Goal: Transaction & Acquisition: Download file/media

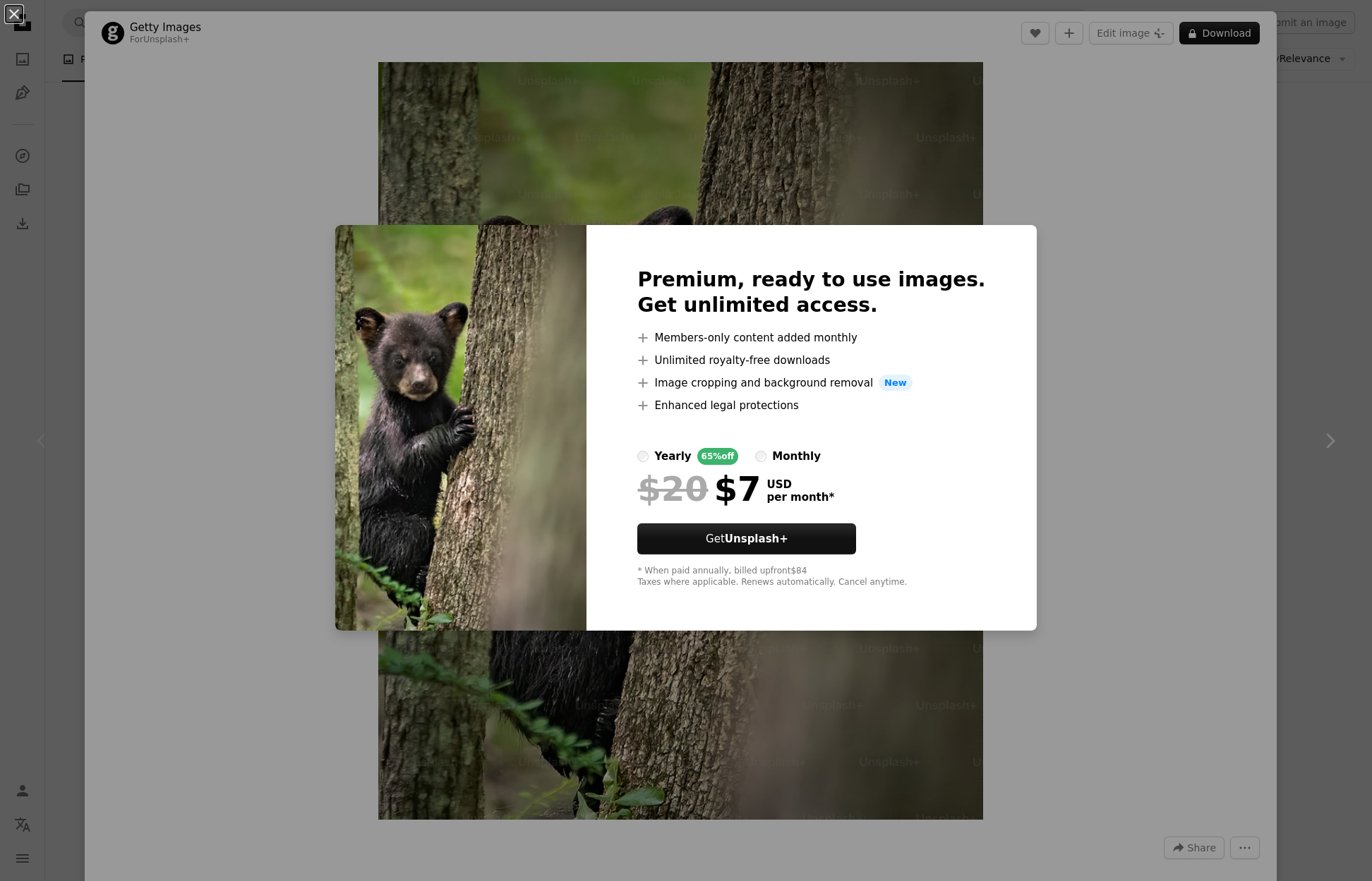
click at [798, 163] on div "An X shape Premium, ready to use images. Get unlimited access. A plus sign Memb…" at bounding box center [686, 440] width 1372 height 881
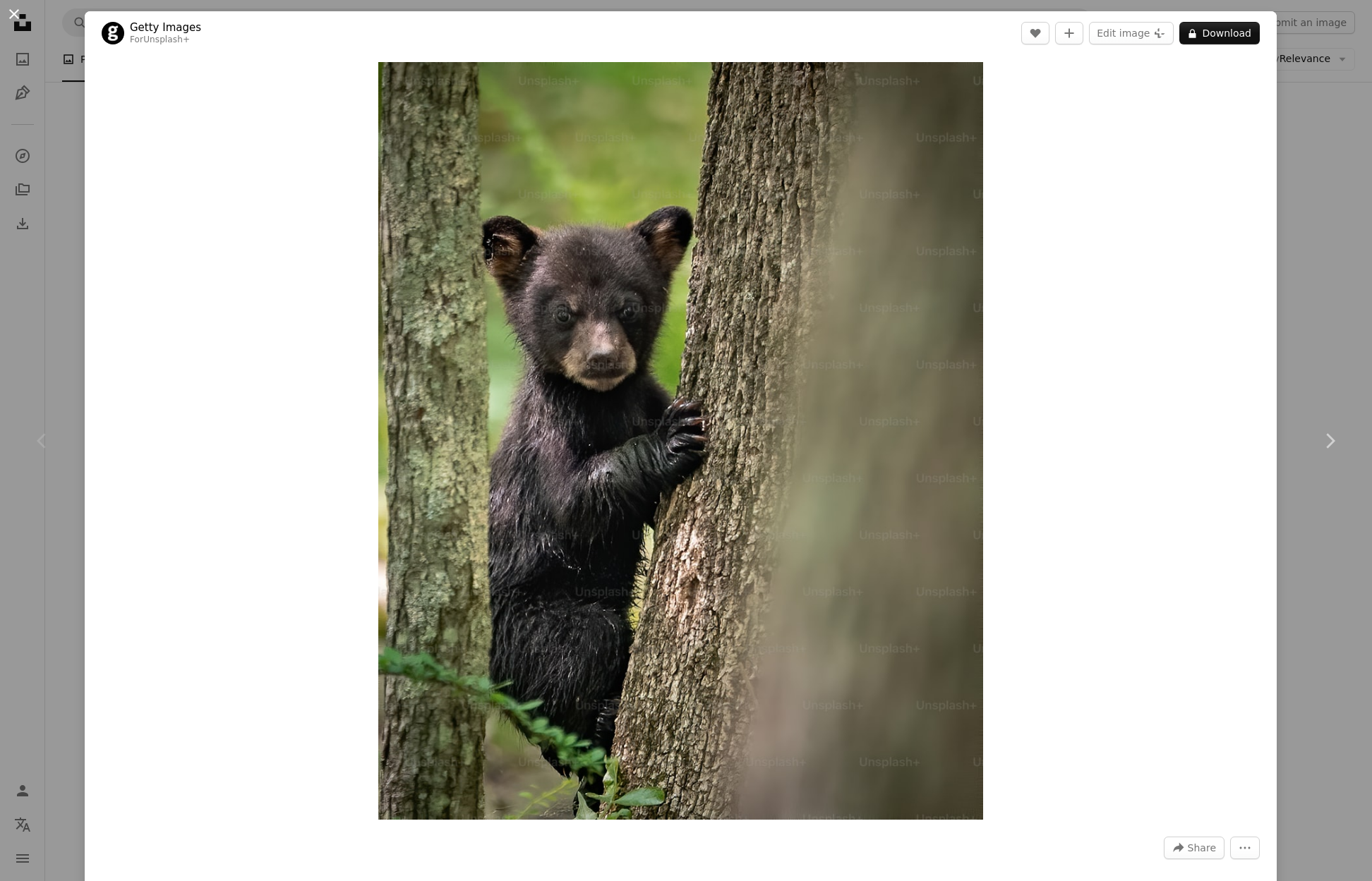
click at [6, 17] on button "An X shape" at bounding box center [14, 14] width 17 height 17
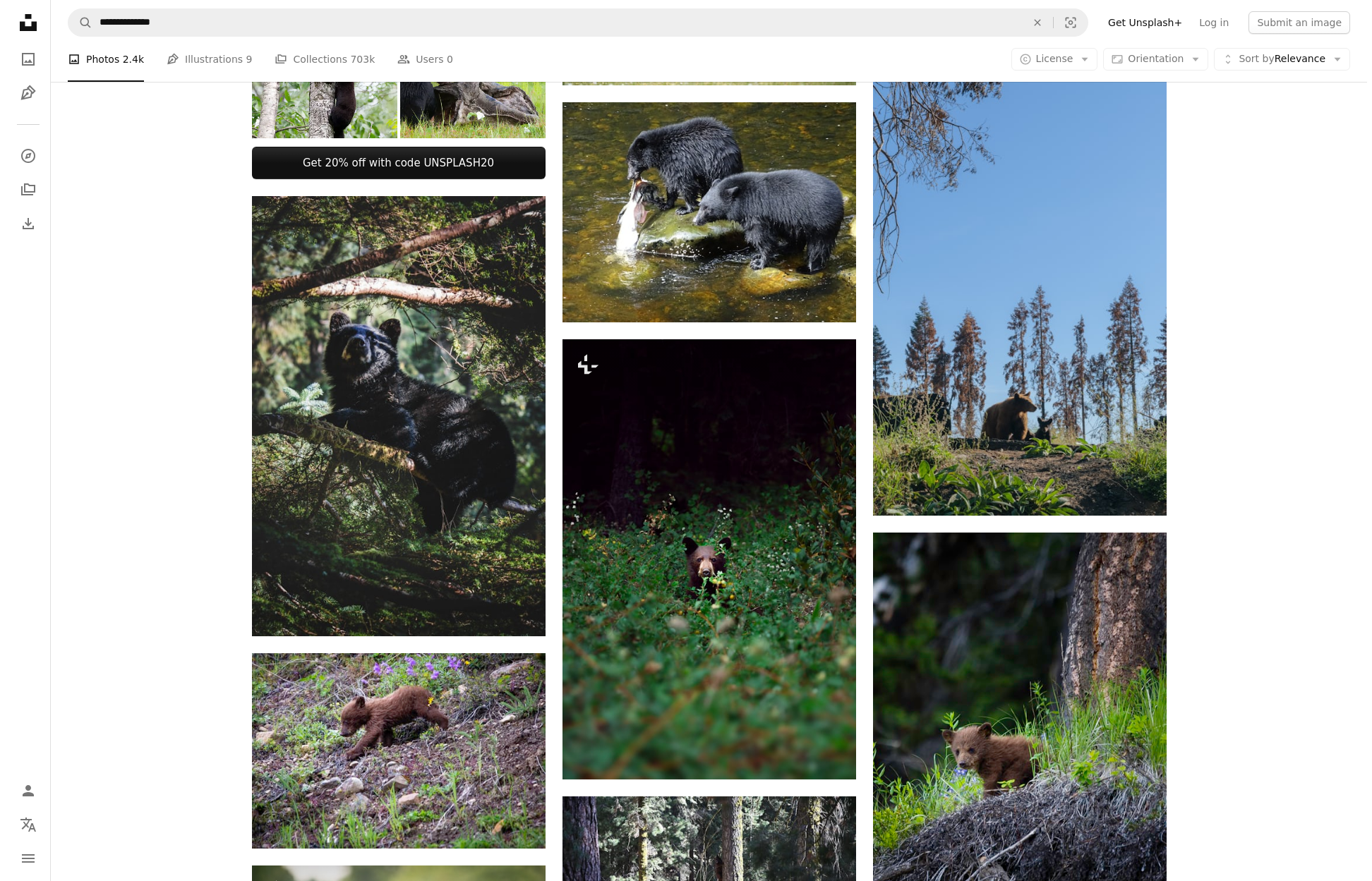
scroll to position [776, 0]
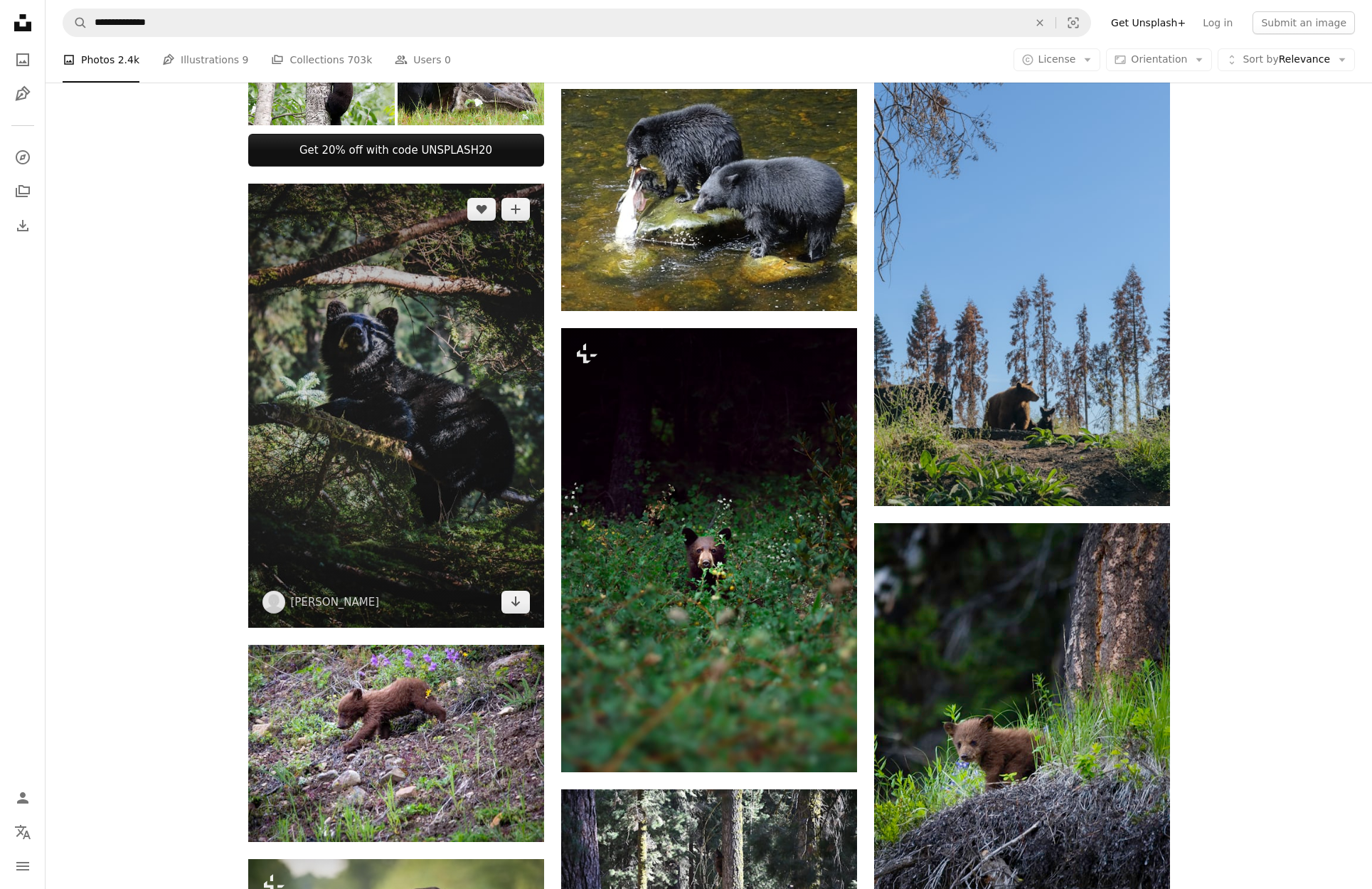
click at [434, 337] on img at bounding box center [396, 406] width 296 height 444
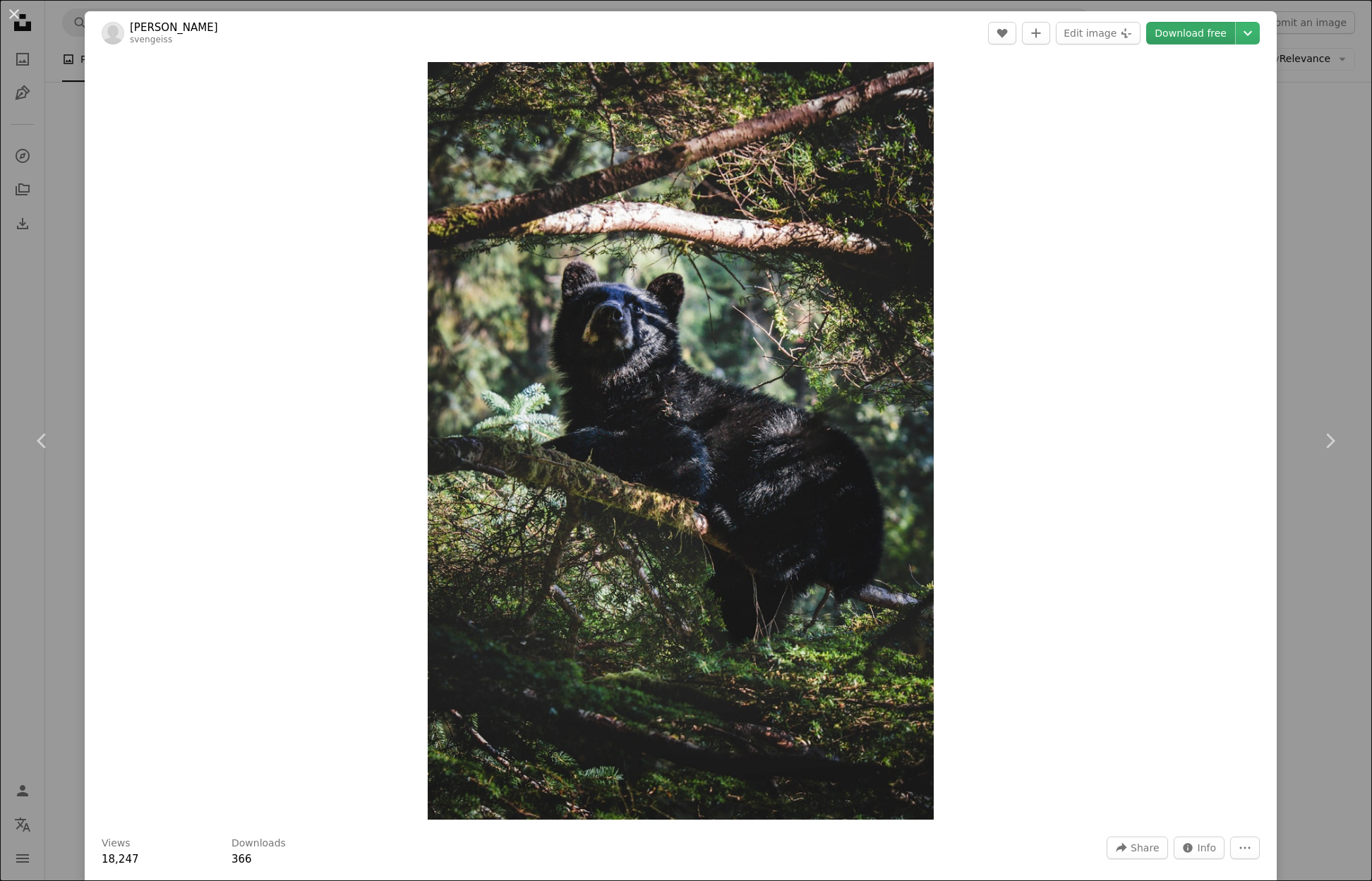
click at [1194, 30] on link "Download free" at bounding box center [1190, 33] width 89 height 23
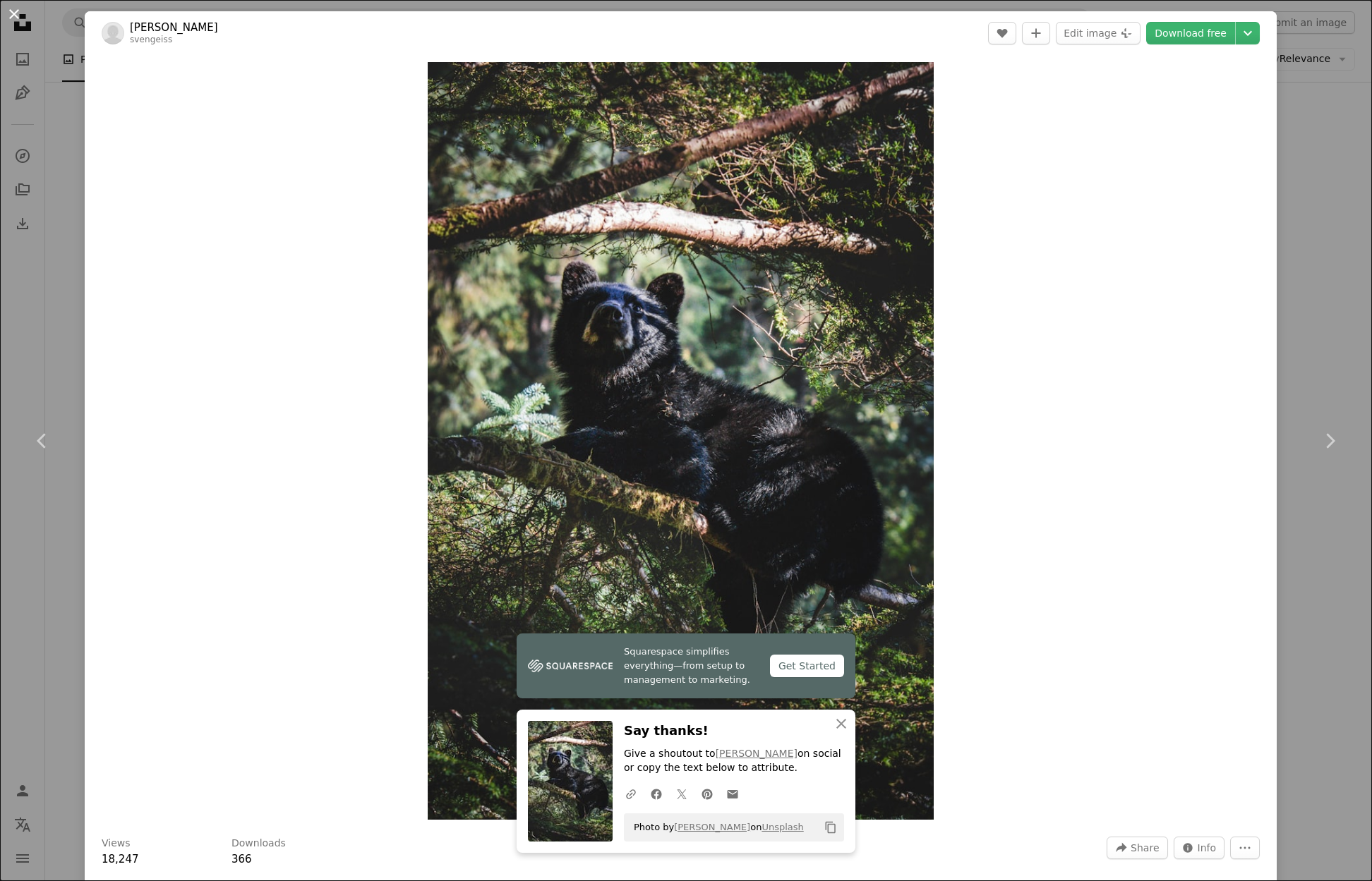
click at [18, 15] on button "An X shape" at bounding box center [14, 14] width 17 height 17
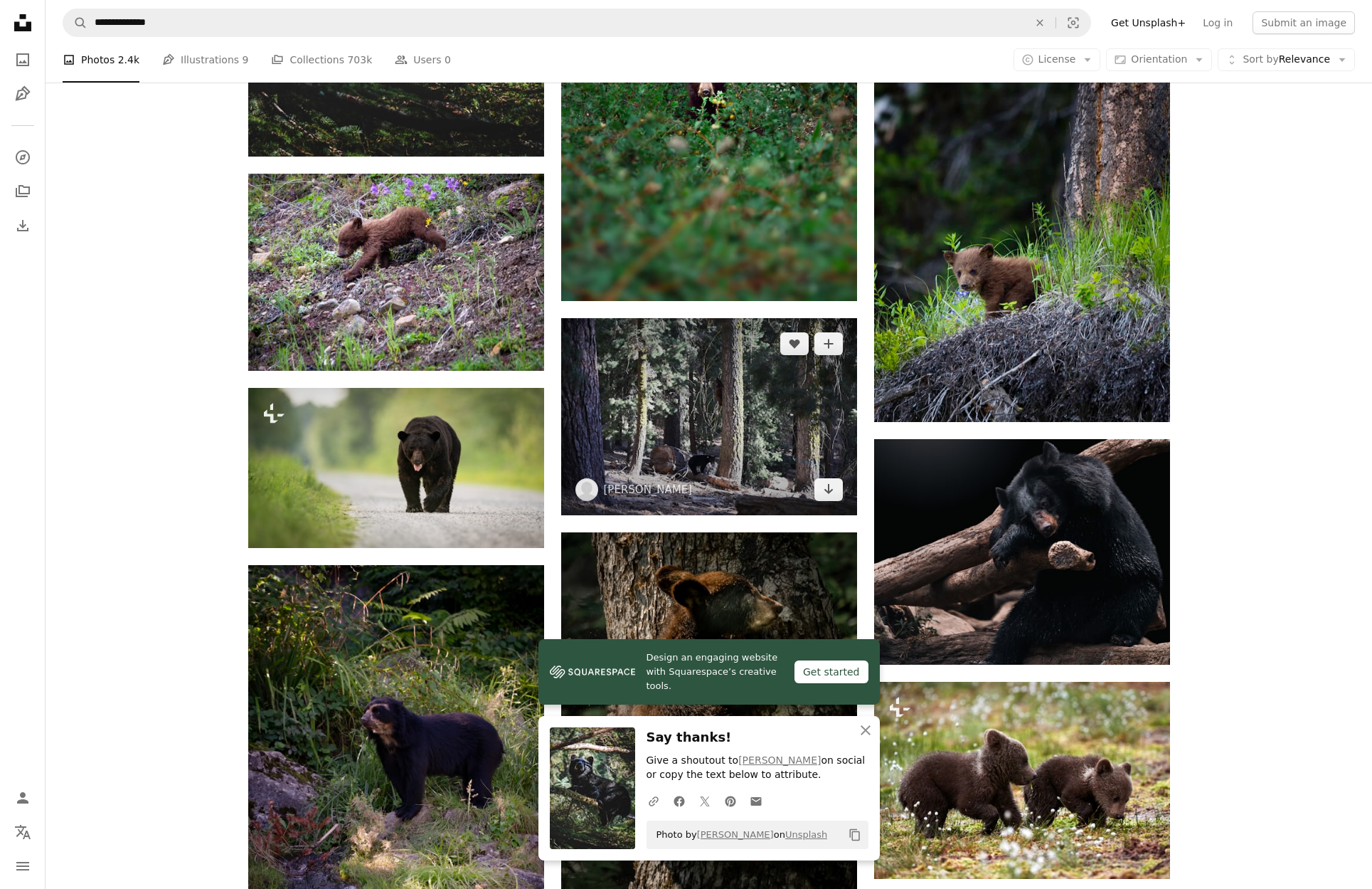
scroll to position [1282, 0]
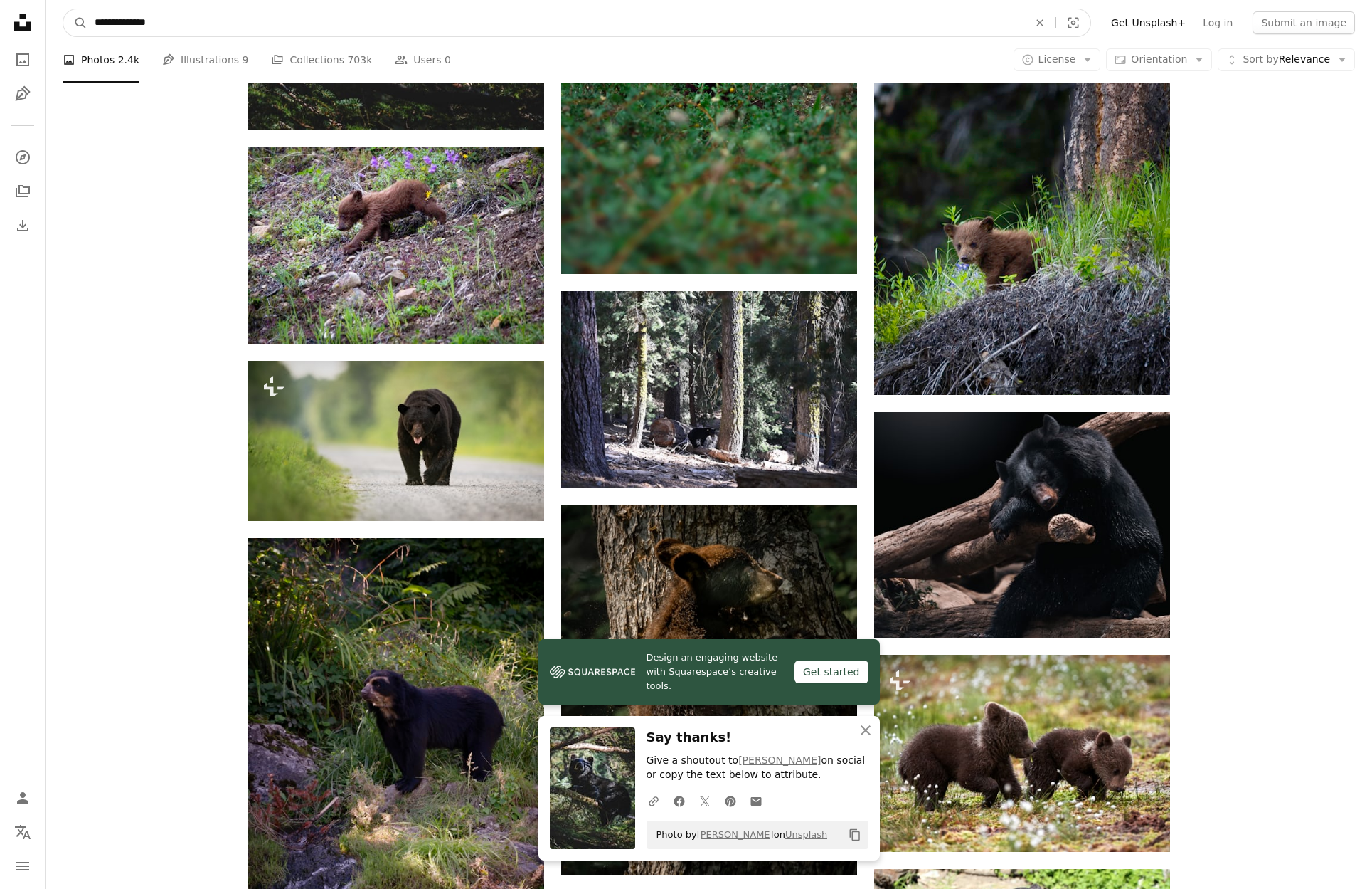
click at [254, 33] on input "**********" at bounding box center [556, 23] width 937 height 27
type input "**********"
click button "A magnifying glass" at bounding box center [75, 23] width 25 height 27
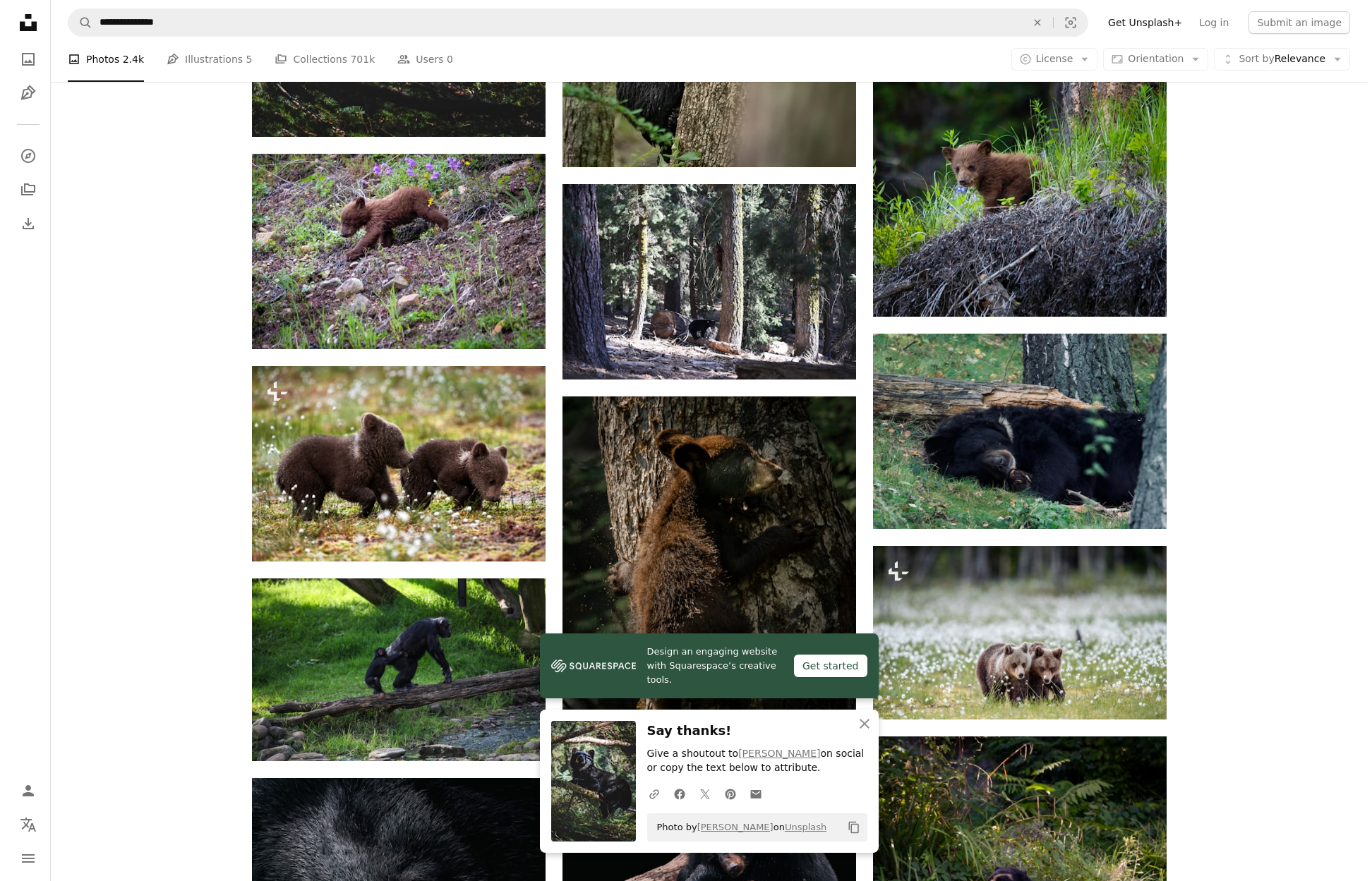
scroll to position [1340, 0]
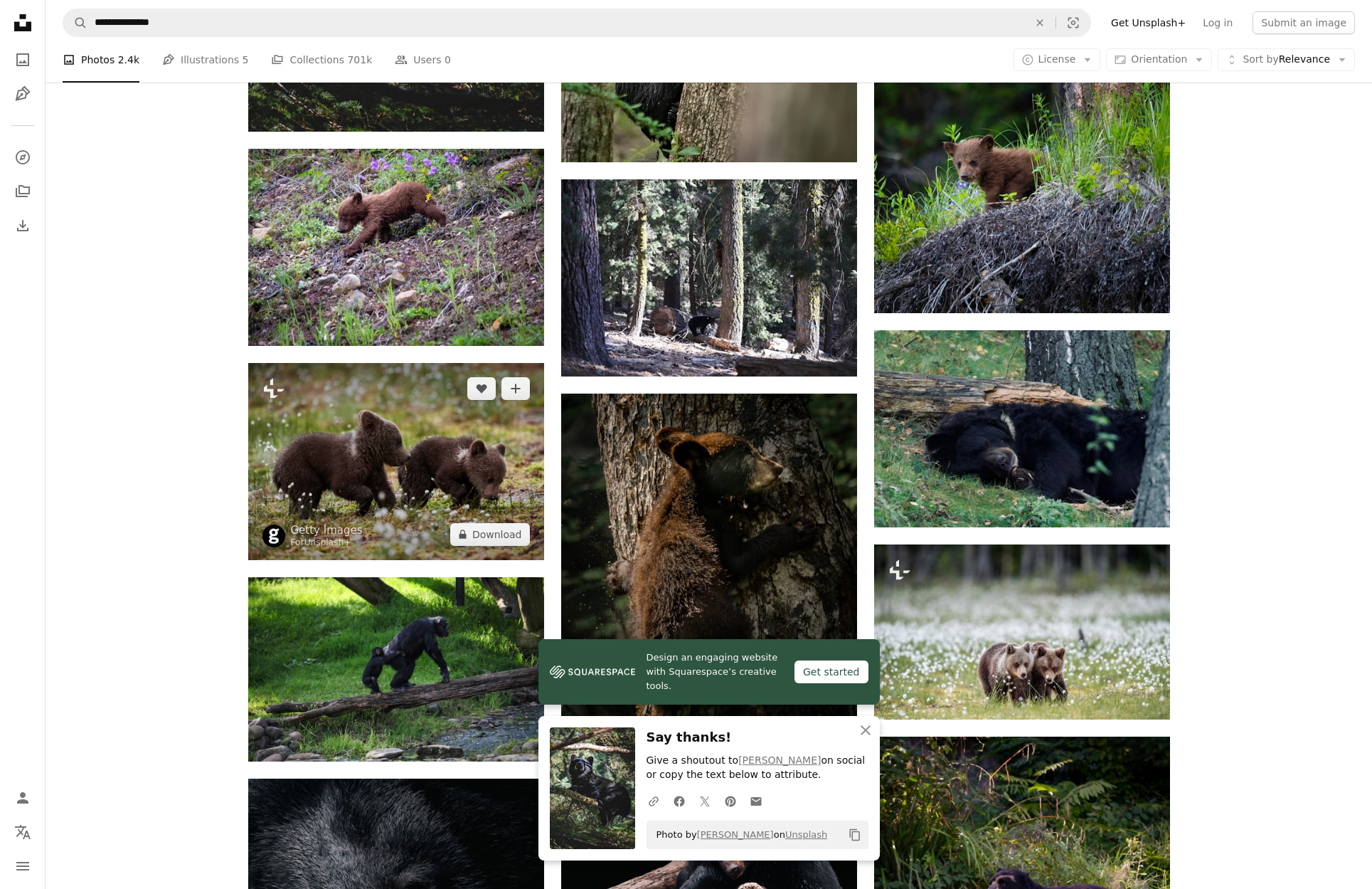
click at [392, 448] on img at bounding box center [396, 462] width 296 height 197
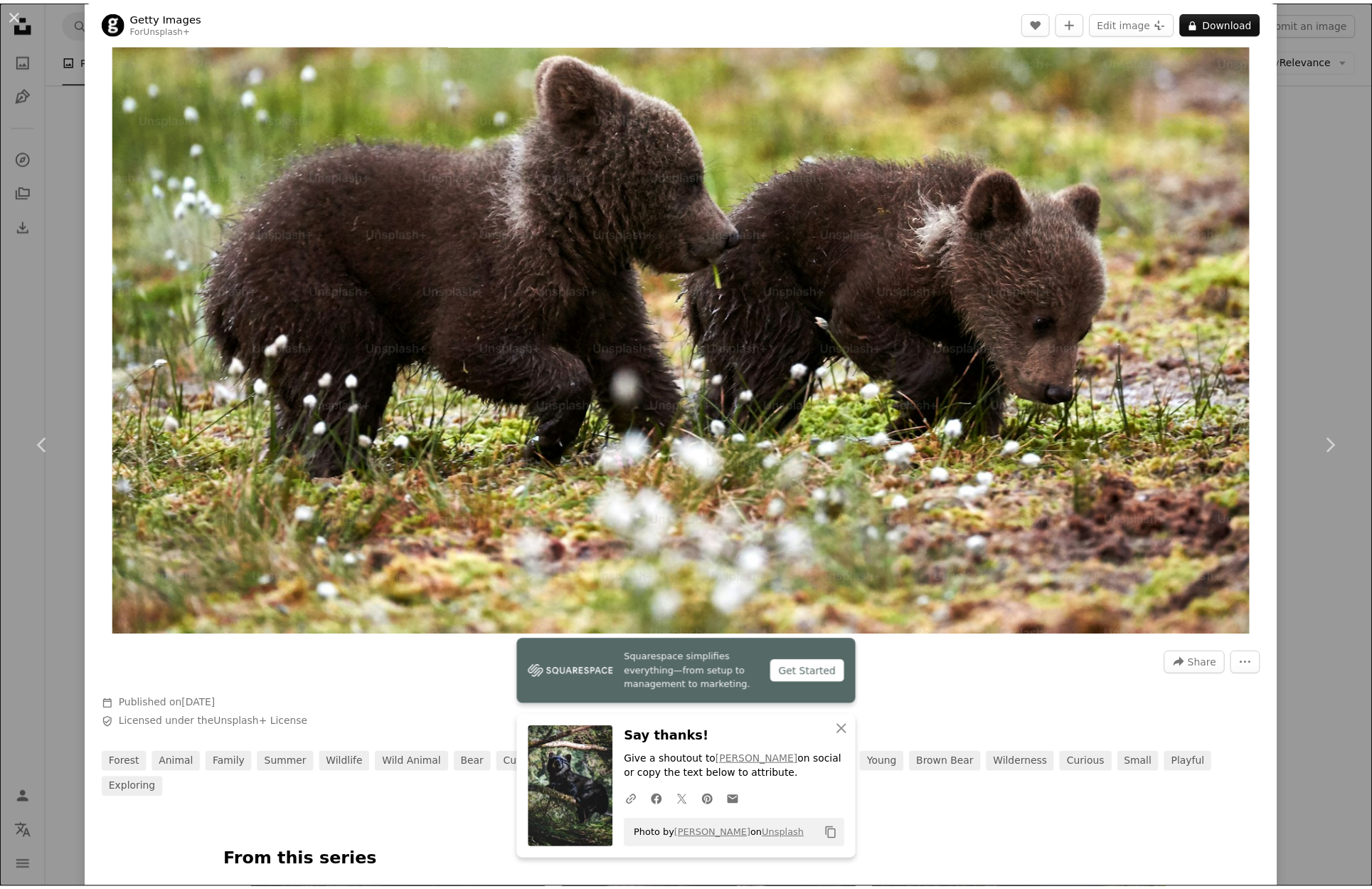
scroll to position [213, 0]
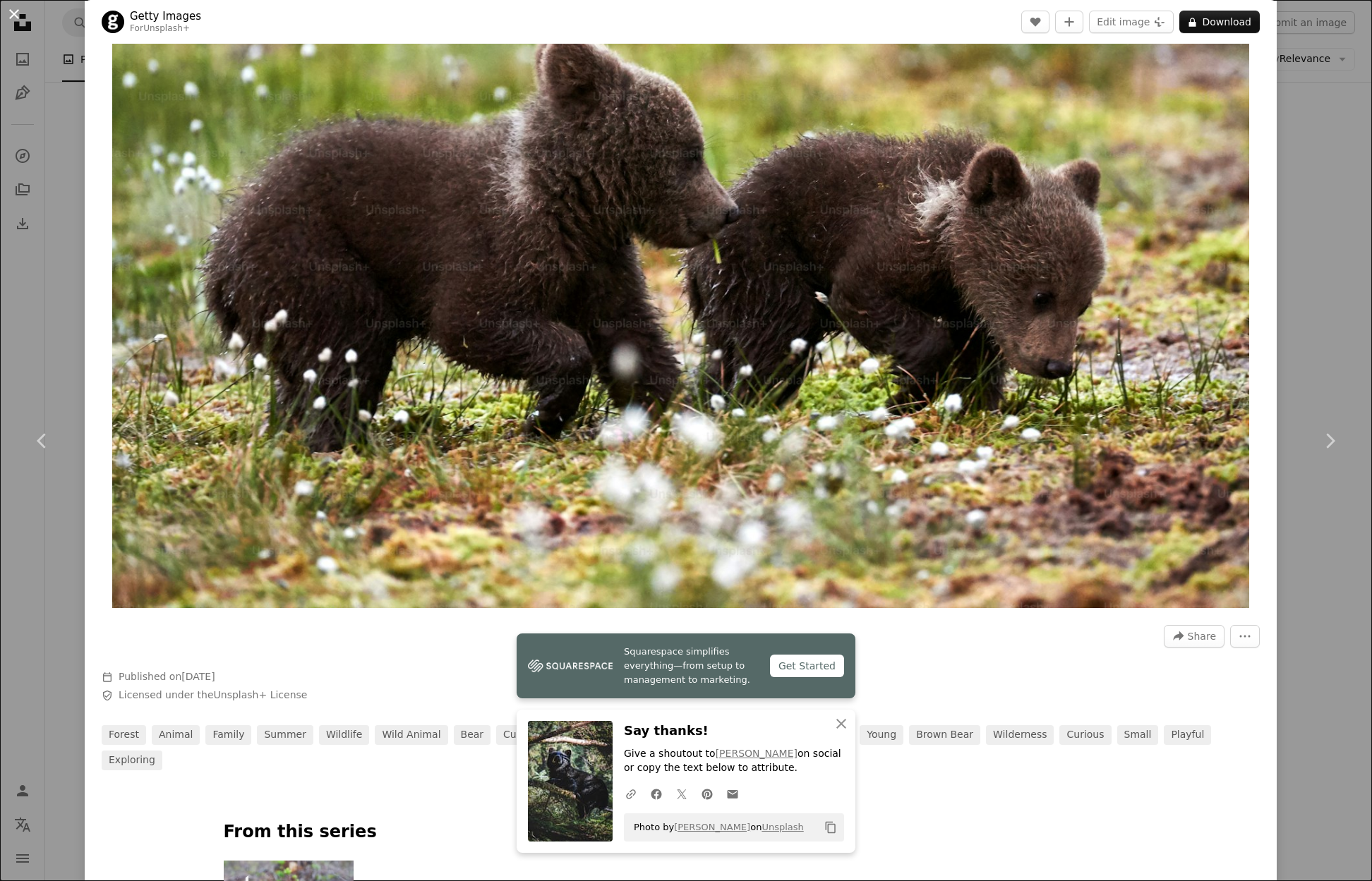
click at [9, 17] on button "An X shape" at bounding box center [14, 14] width 17 height 17
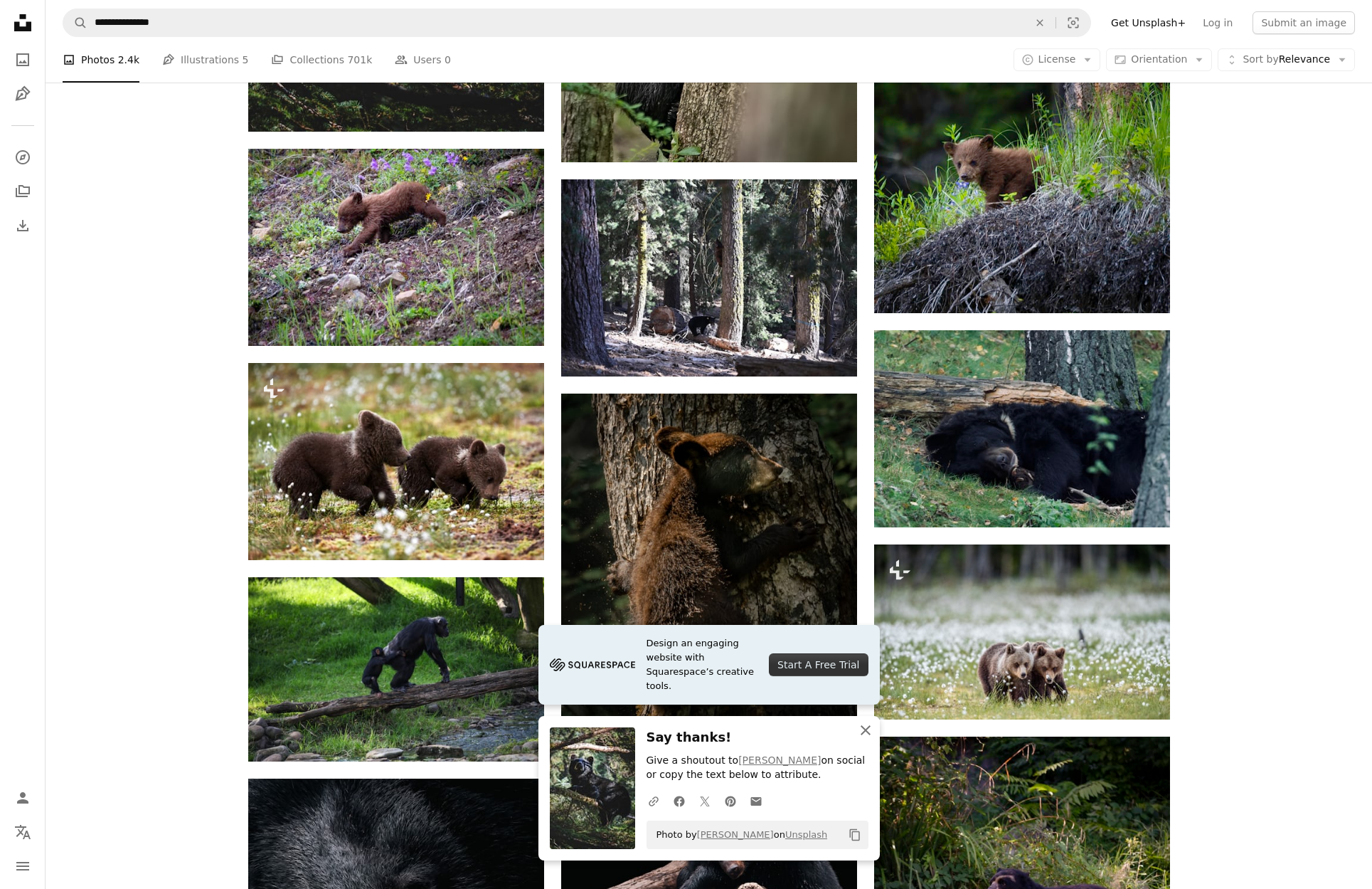
click at [863, 730] on icon "An X shape" at bounding box center [866, 730] width 17 height 17
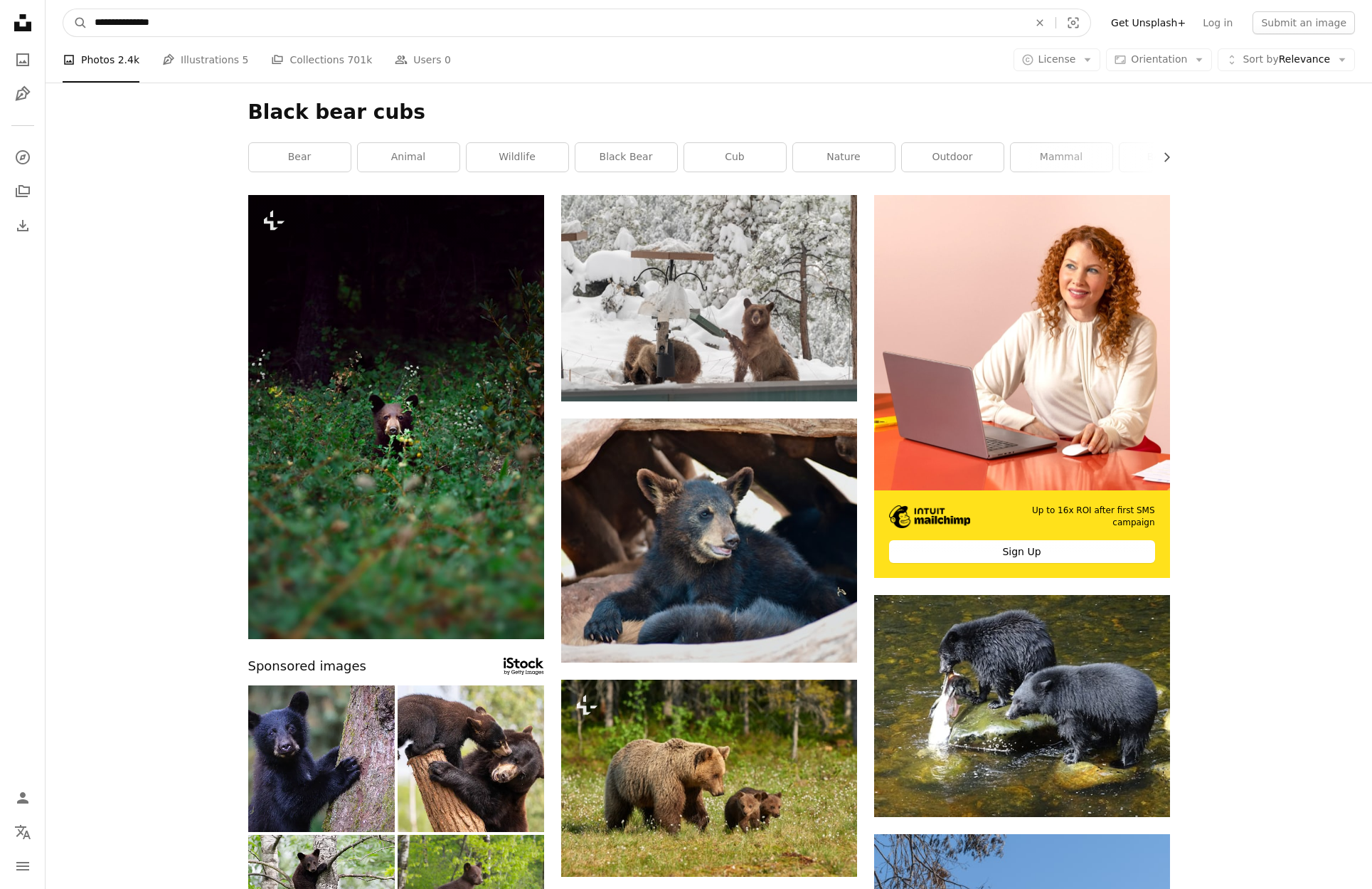
click at [170, 20] on input "**********" at bounding box center [556, 23] width 937 height 27
type input "**********"
click at [63, 10] on button "A magnifying glass" at bounding box center [75, 23] width 25 height 27
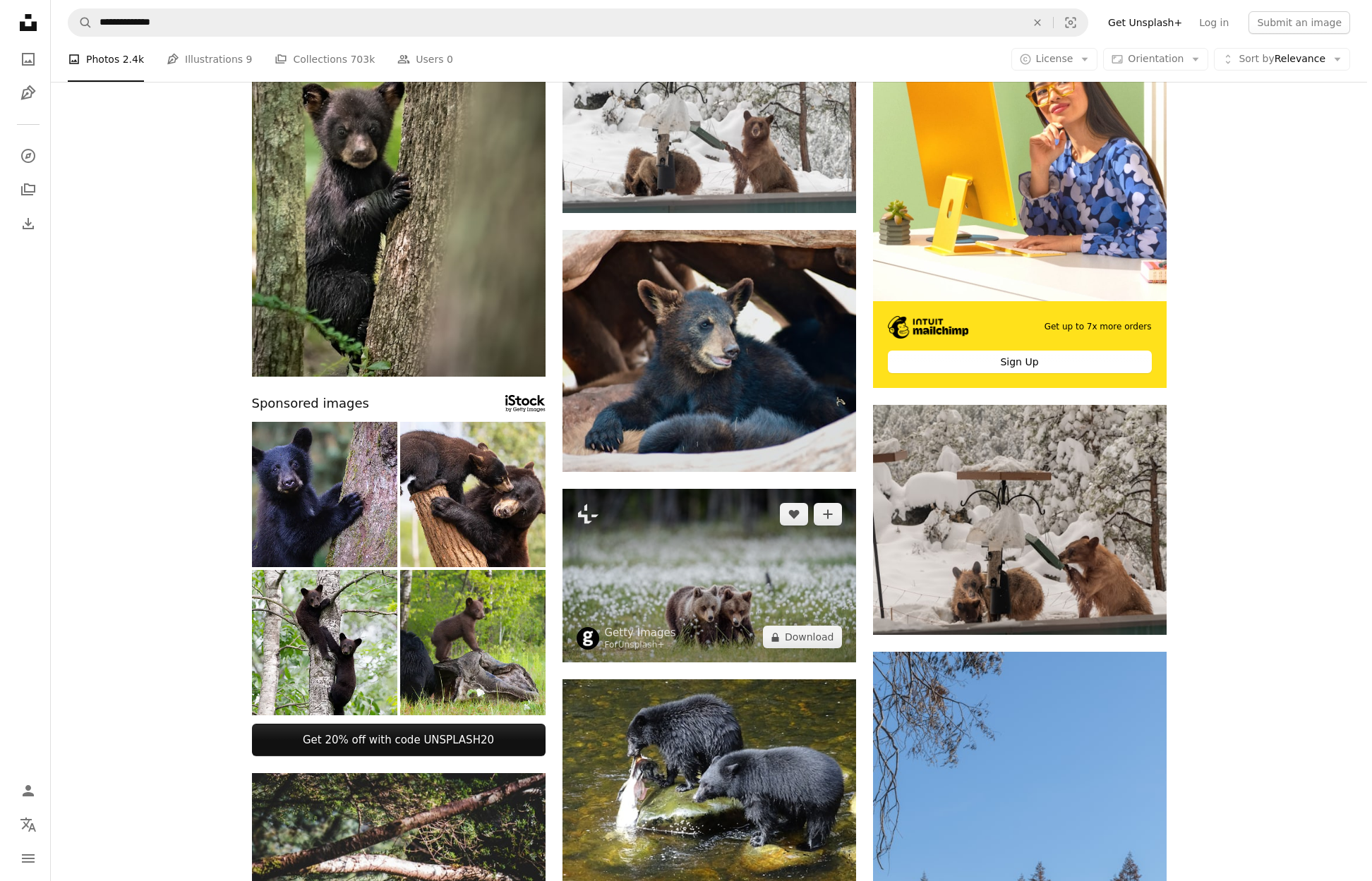
scroll to position [211, 0]
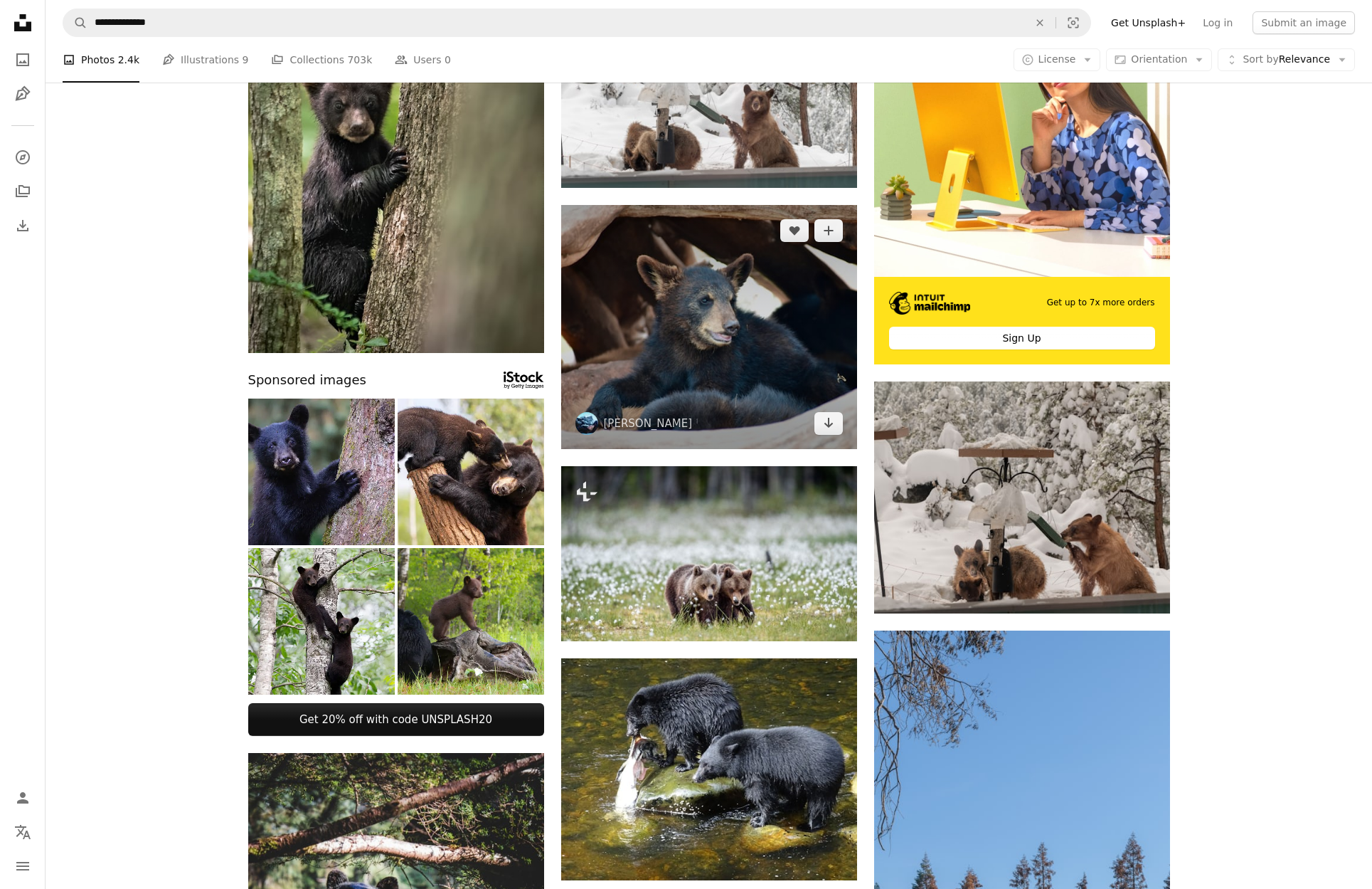
click at [664, 308] on img at bounding box center [709, 328] width 296 height 244
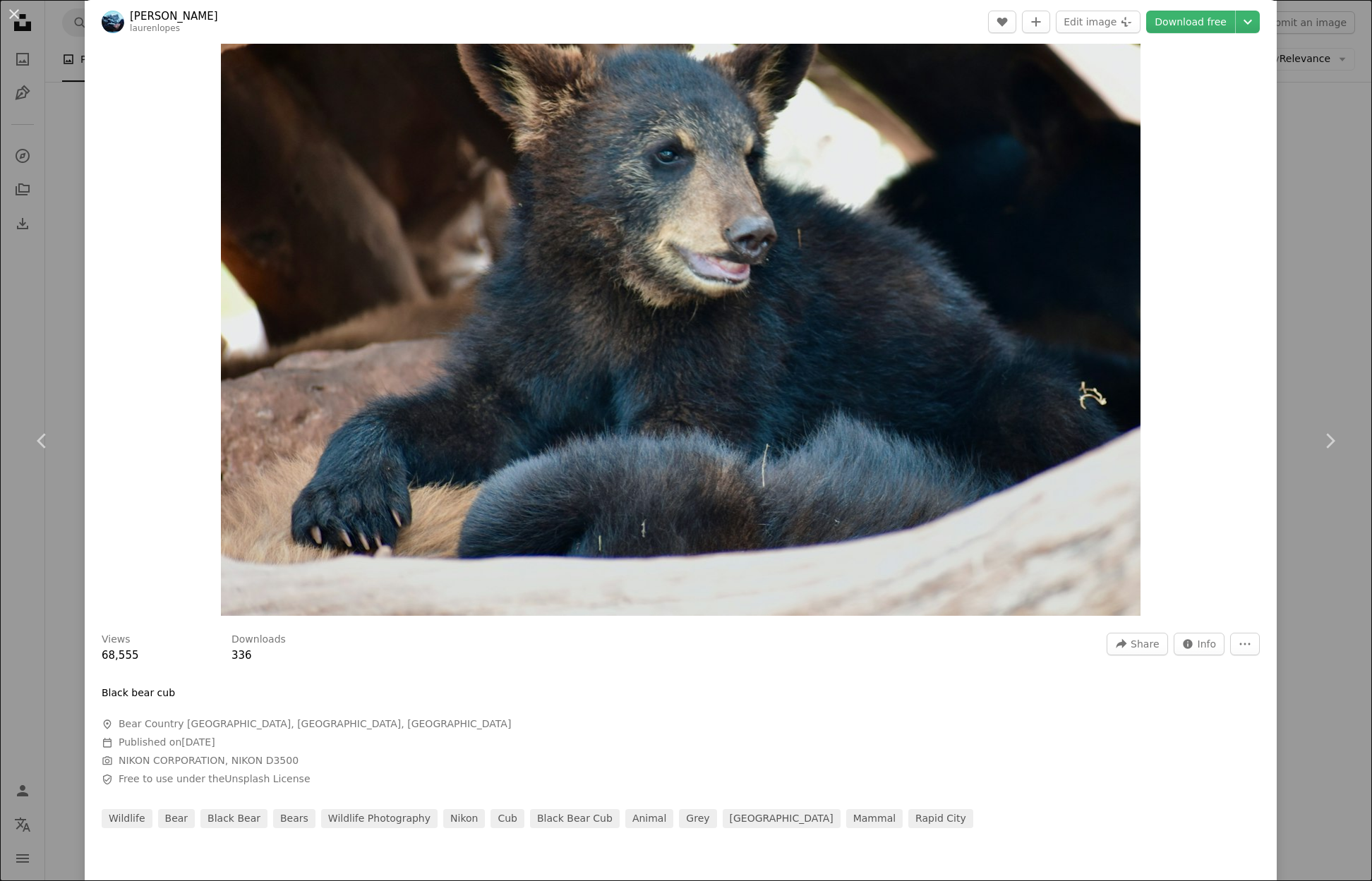
scroll to position [211, 0]
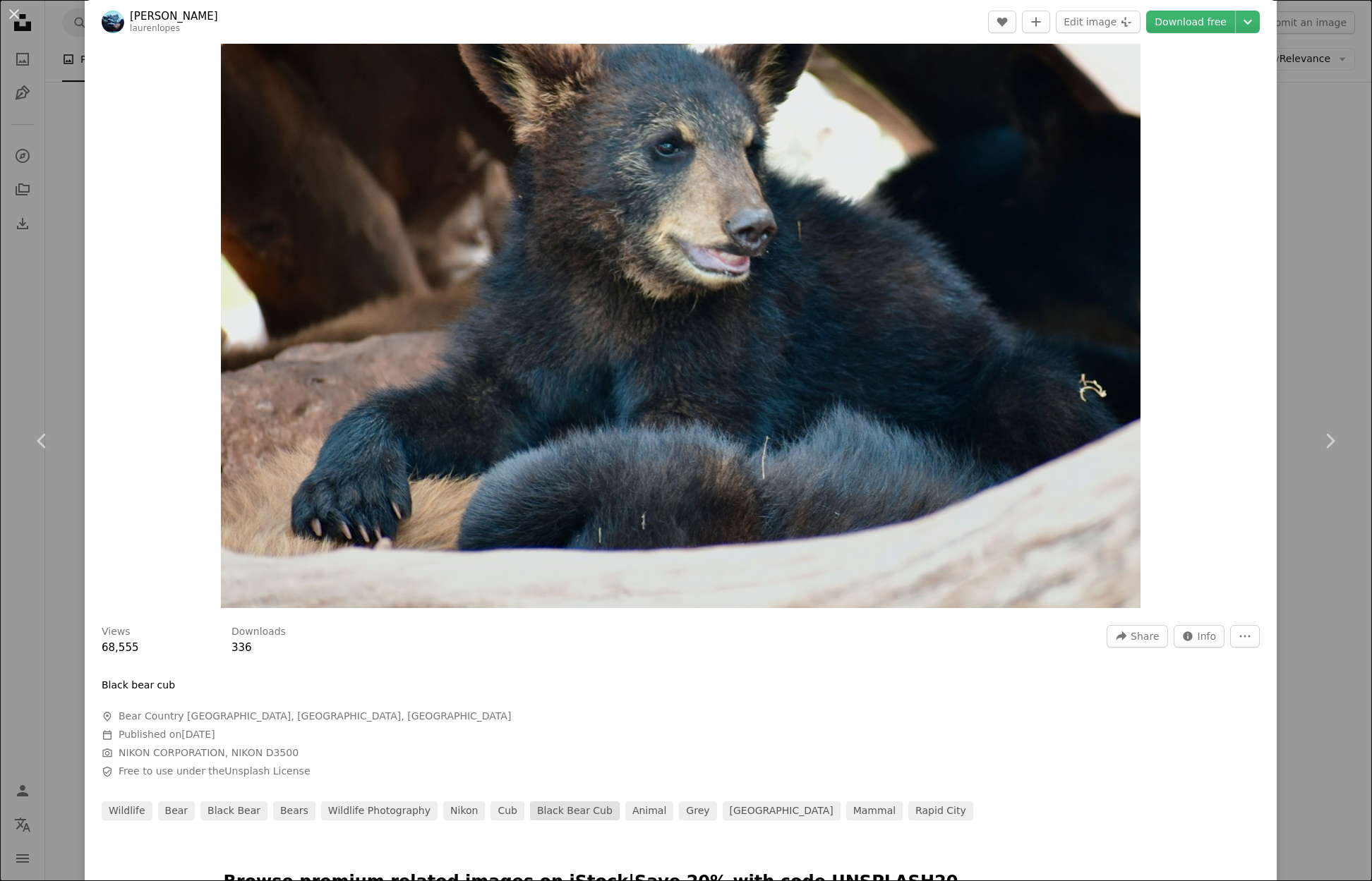
click at [530, 809] on link "black bear cub" at bounding box center [575, 811] width 90 height 20
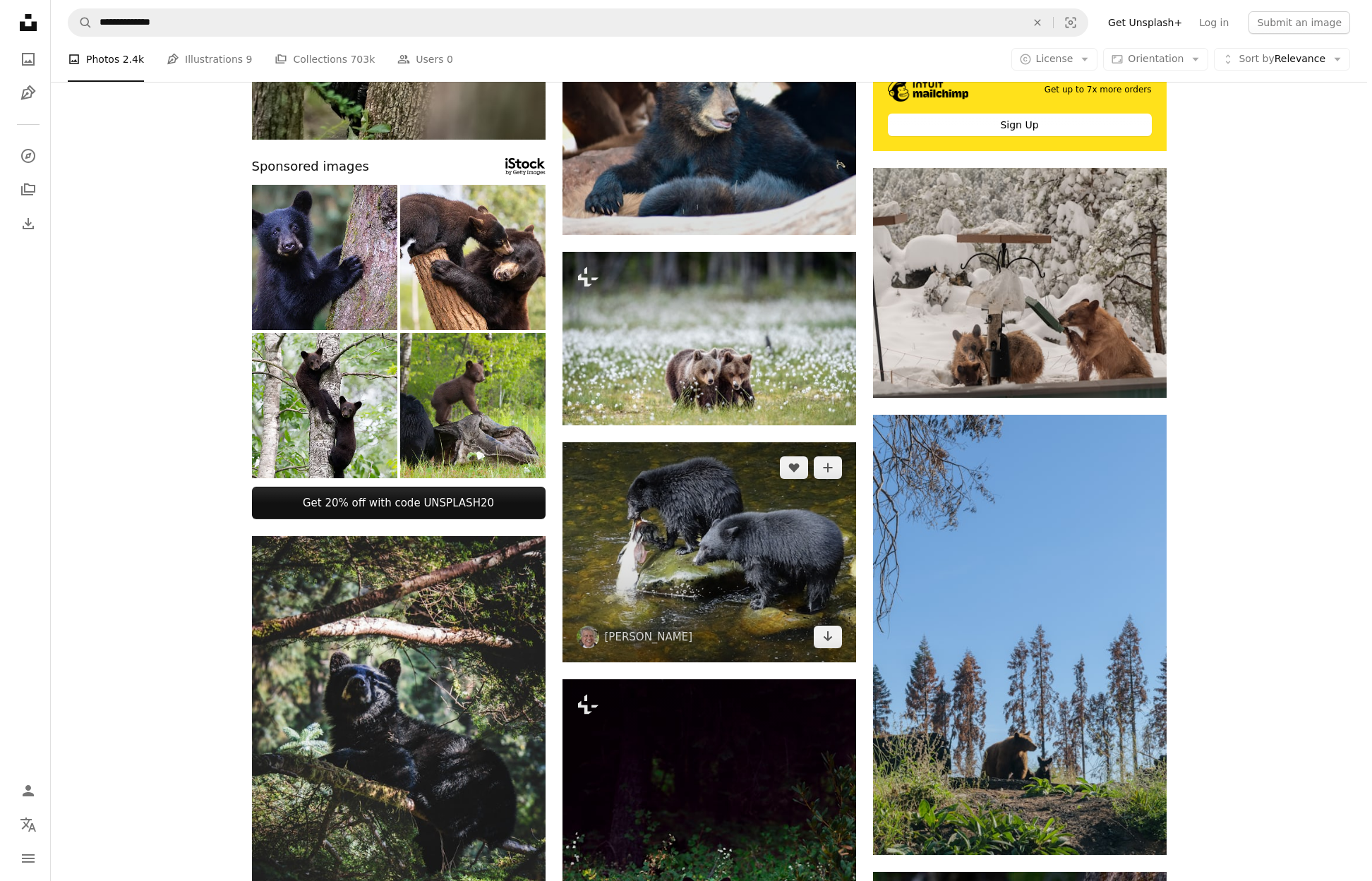
scroll to position [424, 0]
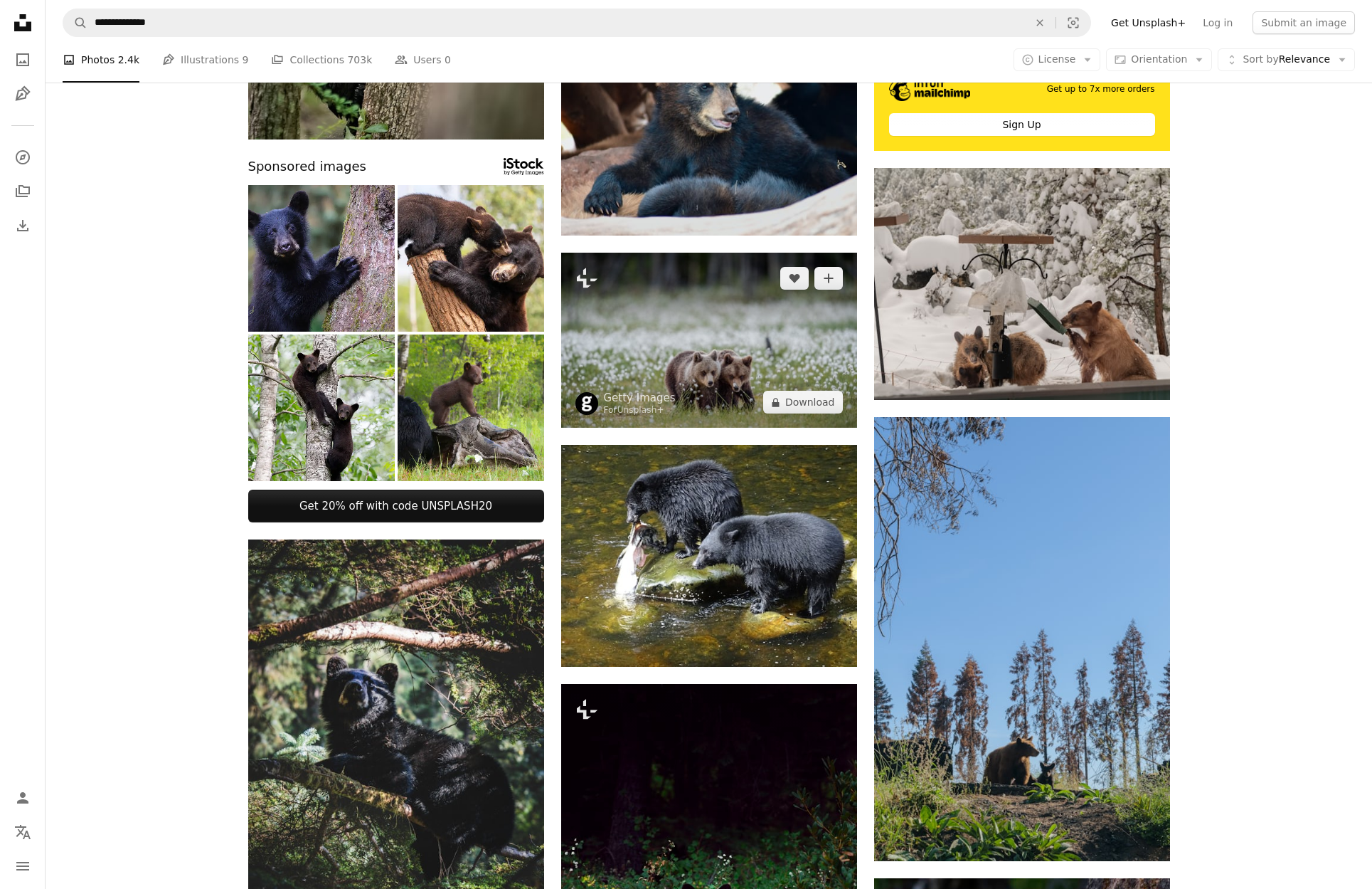
click at [678, 397] on img at bounding box center [709, 340] width 296 height 175
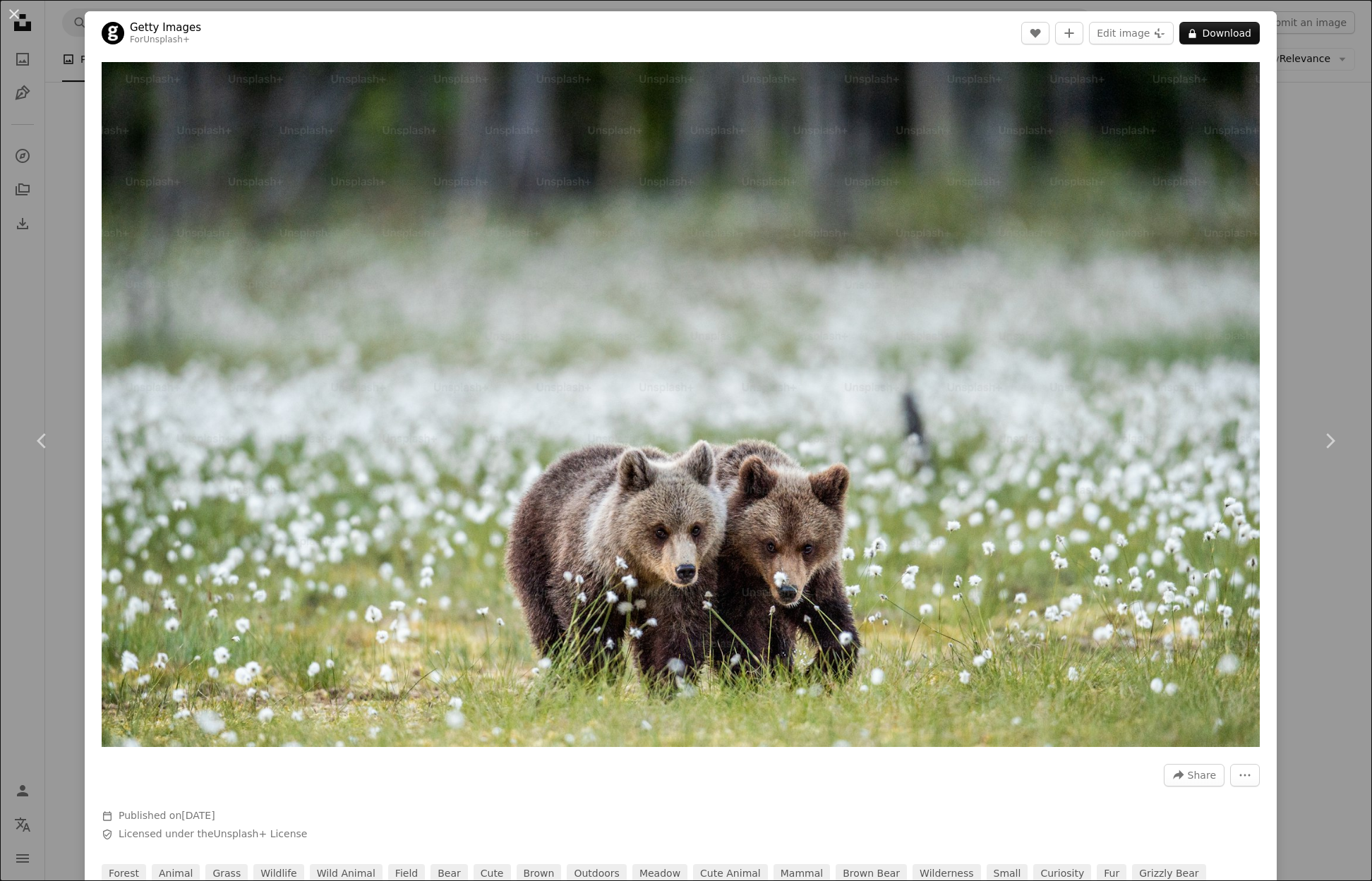
click at [1296, 113] on div "An X shape Chevron left Chevron right Getty Images For Unsplash+ A heart A plus…" at bounding box center [686, 440] width 1372 height 881
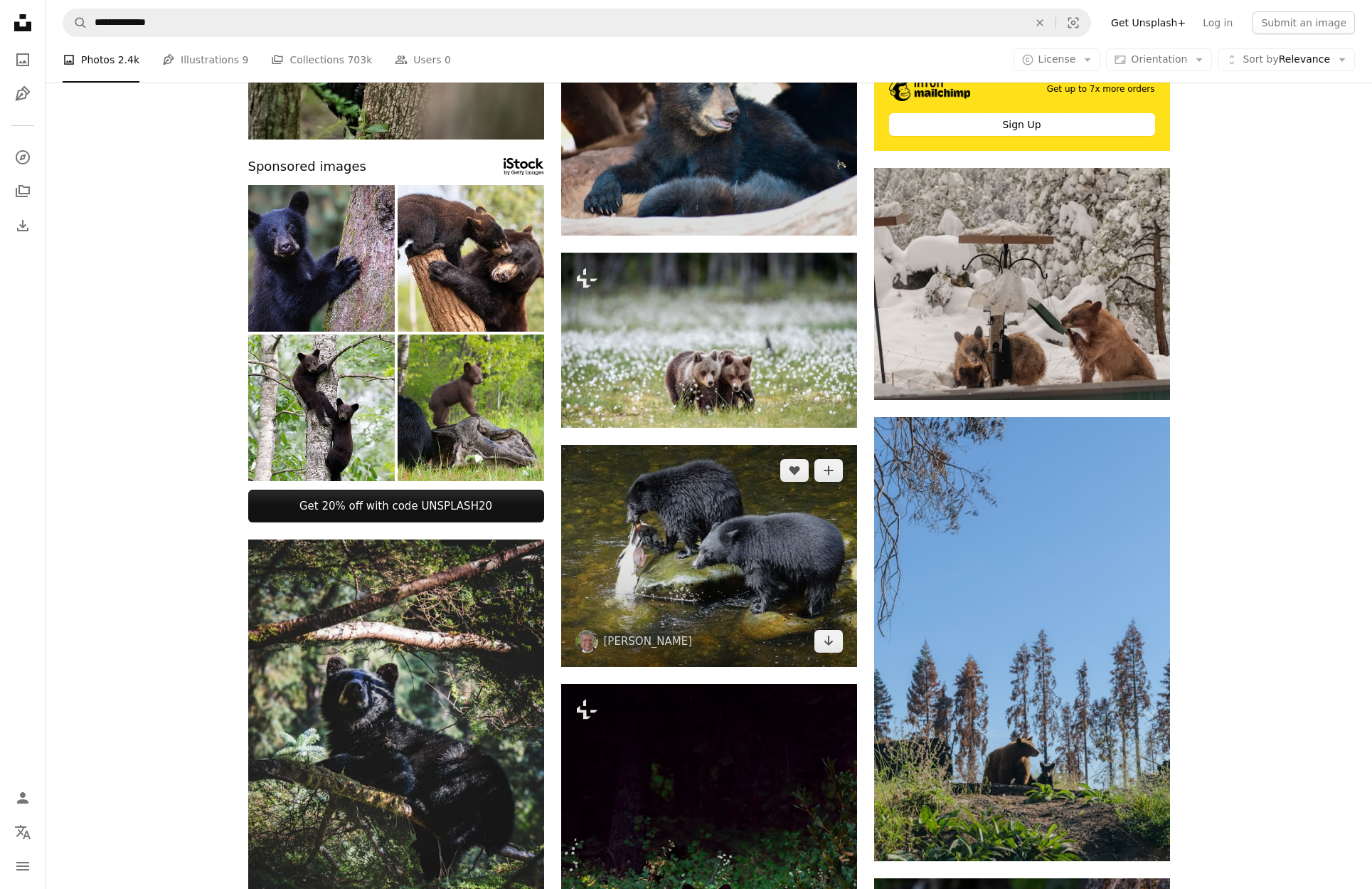
click at [791, 523] on img at bounding box center [709, 556] width 296 height 222
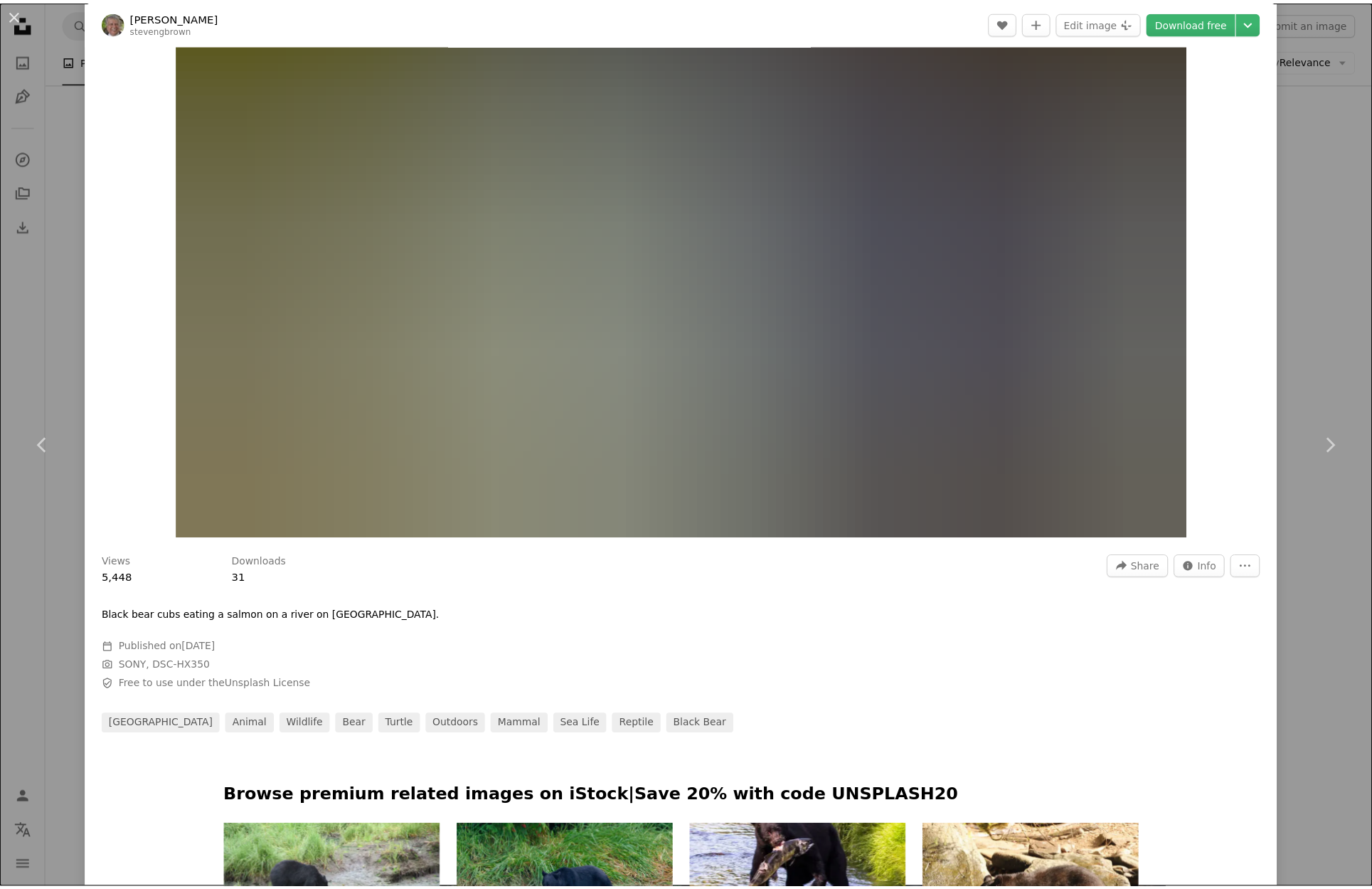
scroll to position [285, 0]
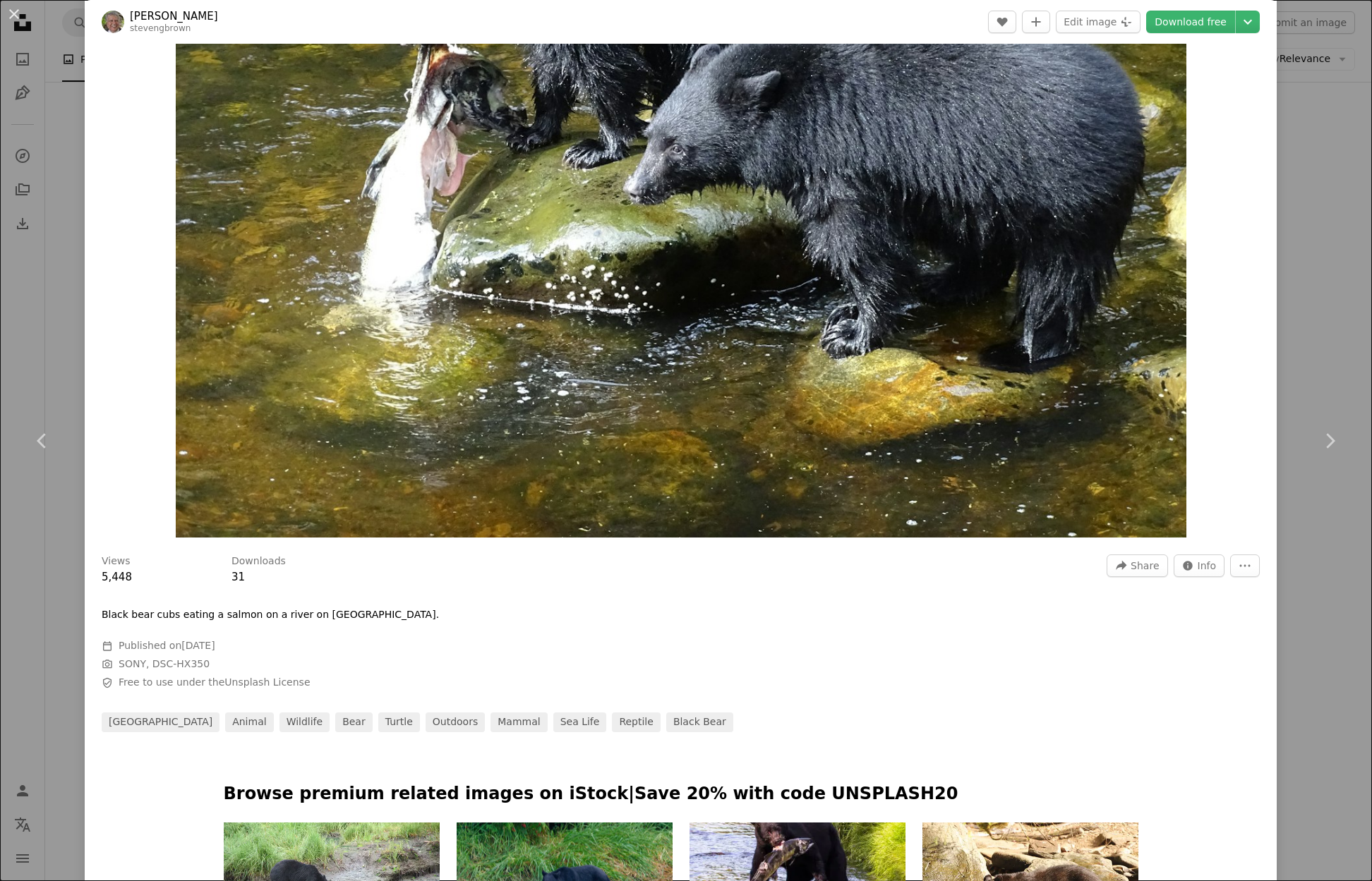
click at [1307, 334] on div "An X shape Chevron left Chevron right [PERSON_NAME] stevengbrown A heart A plus…" at bounding box center [686, 440] width 1372 height 881
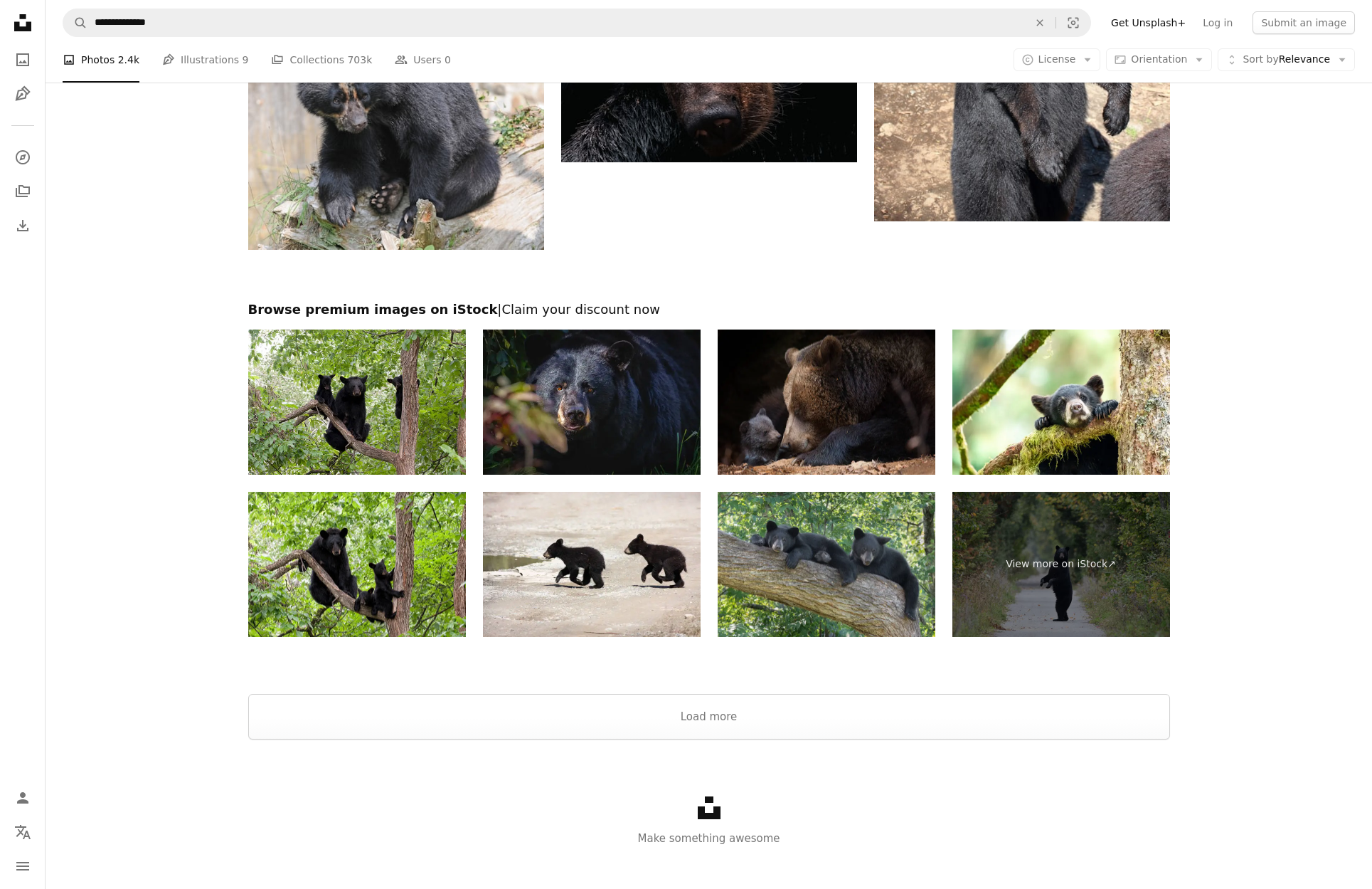
scroll to position [2307, 0]
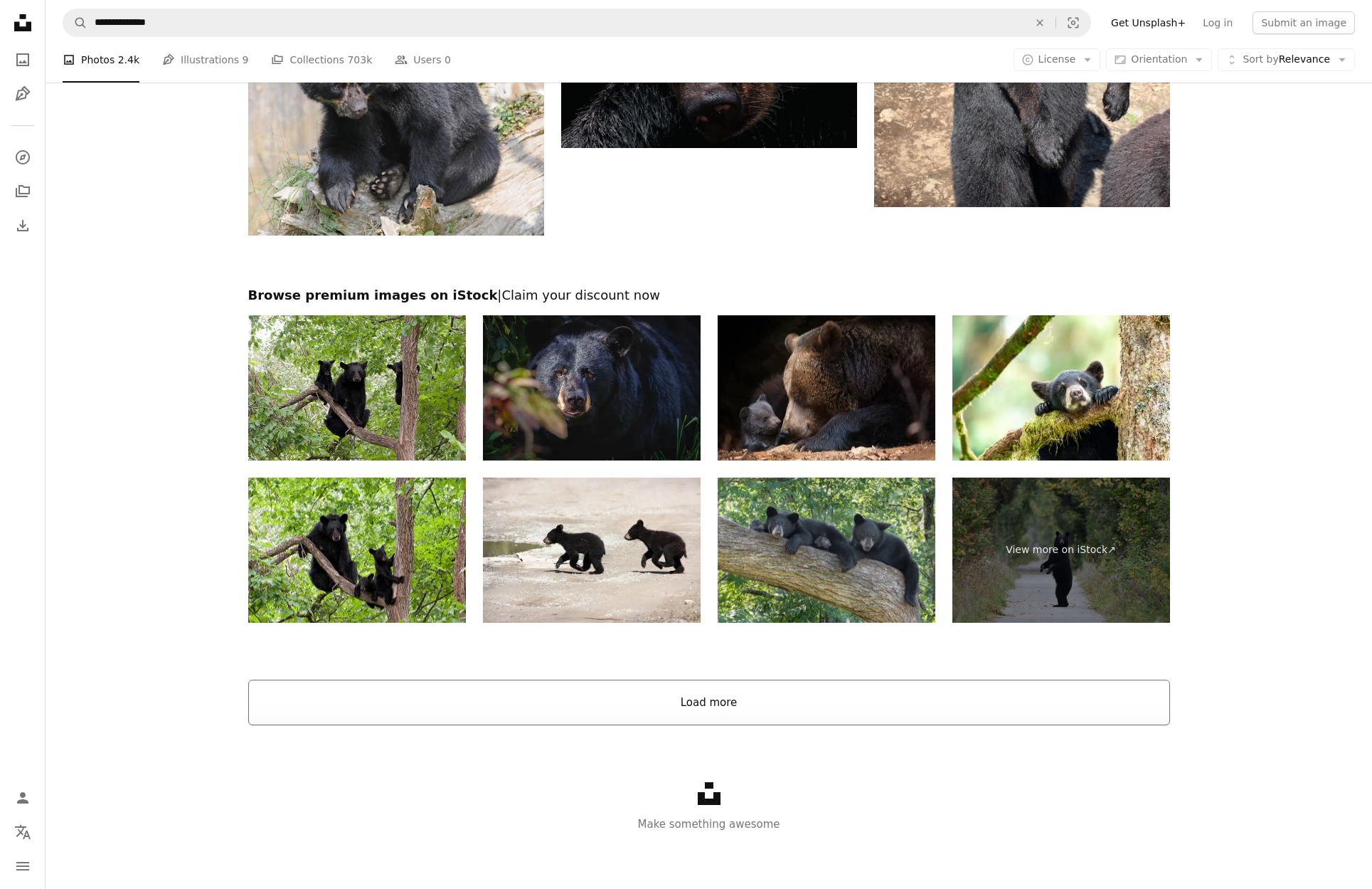
click at [759, 698] on button "Load more" at bounding box center [709, 702] width 922 height 45
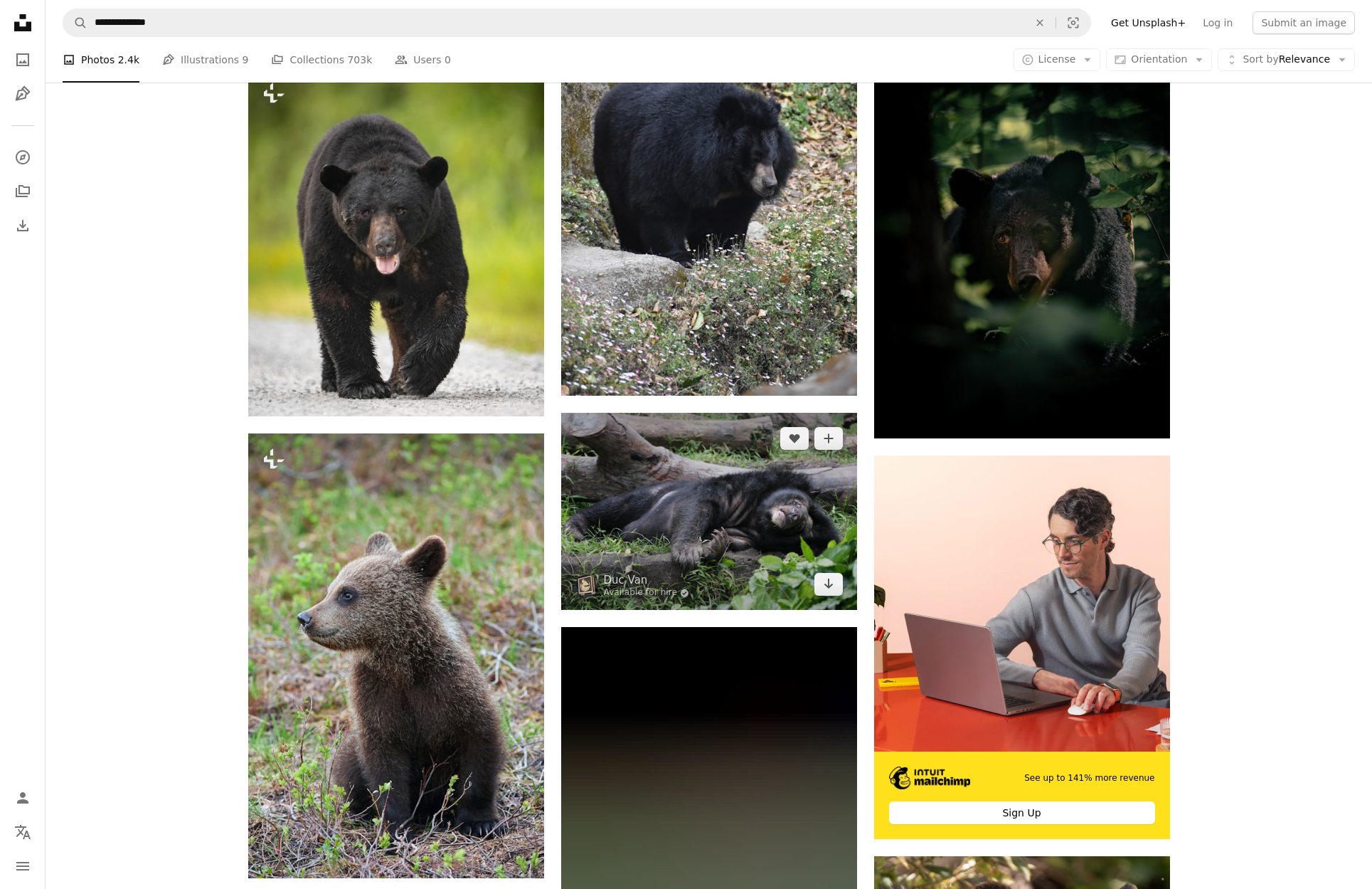
scroll to position [4585, 0]
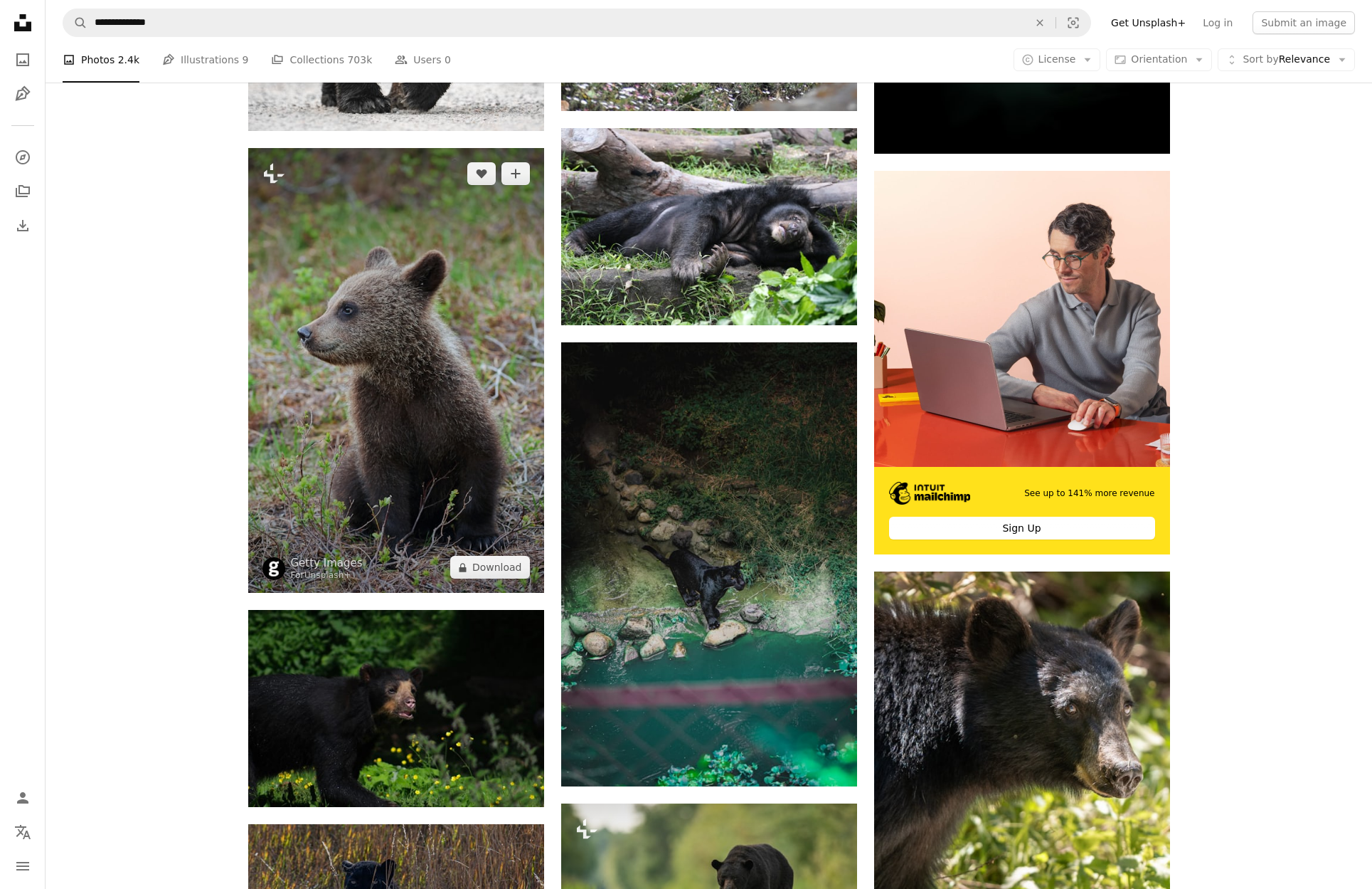
click at [332, 394] on img at bounding box center [396, 370] width 296 height 445
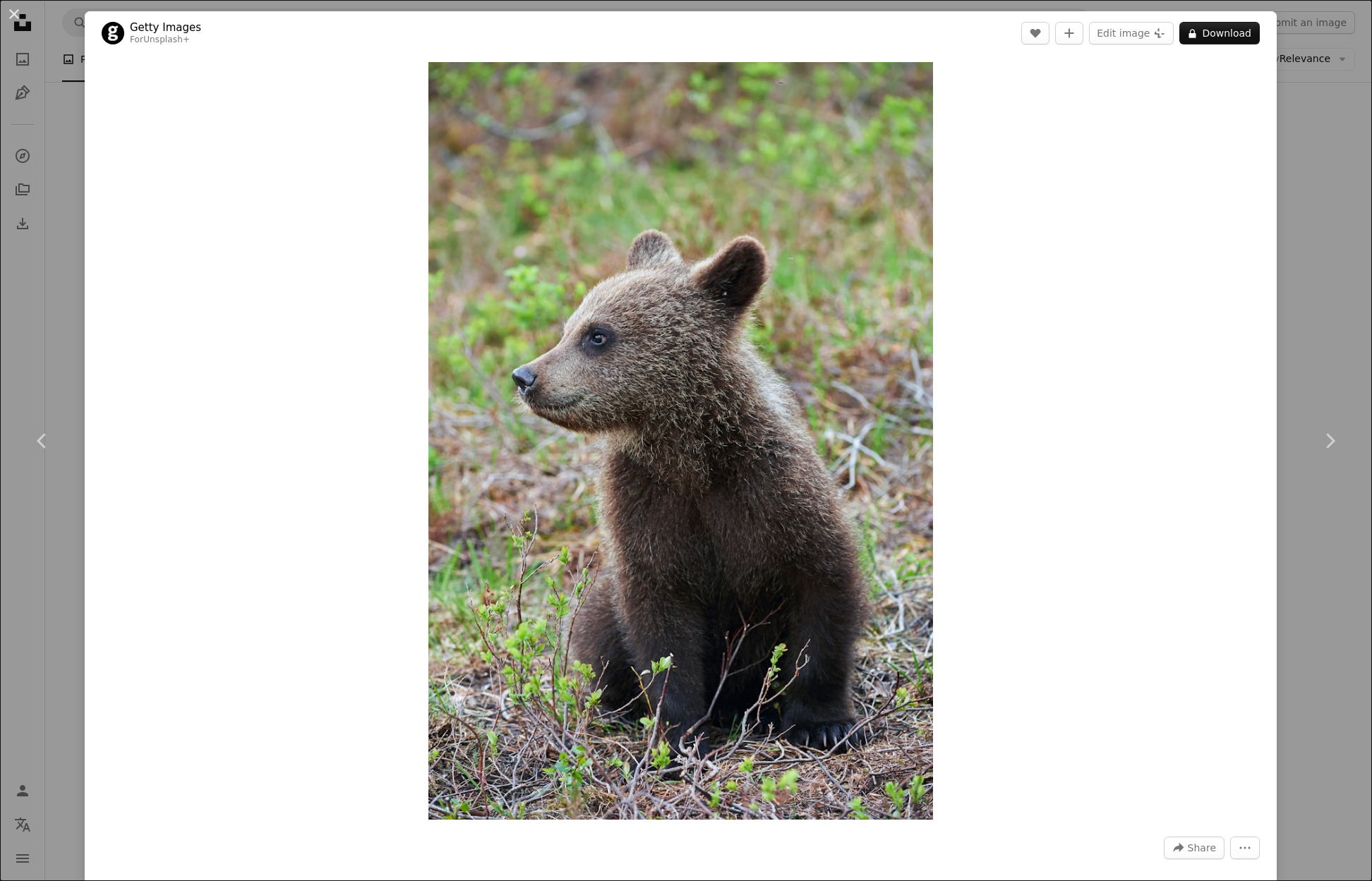
click at [1298, 244] on div "An X shape Chevron left Chevron right Getty Images For Unsplash+ A heart A plus…" at bounding box center [686, 440] width 1372 height 881
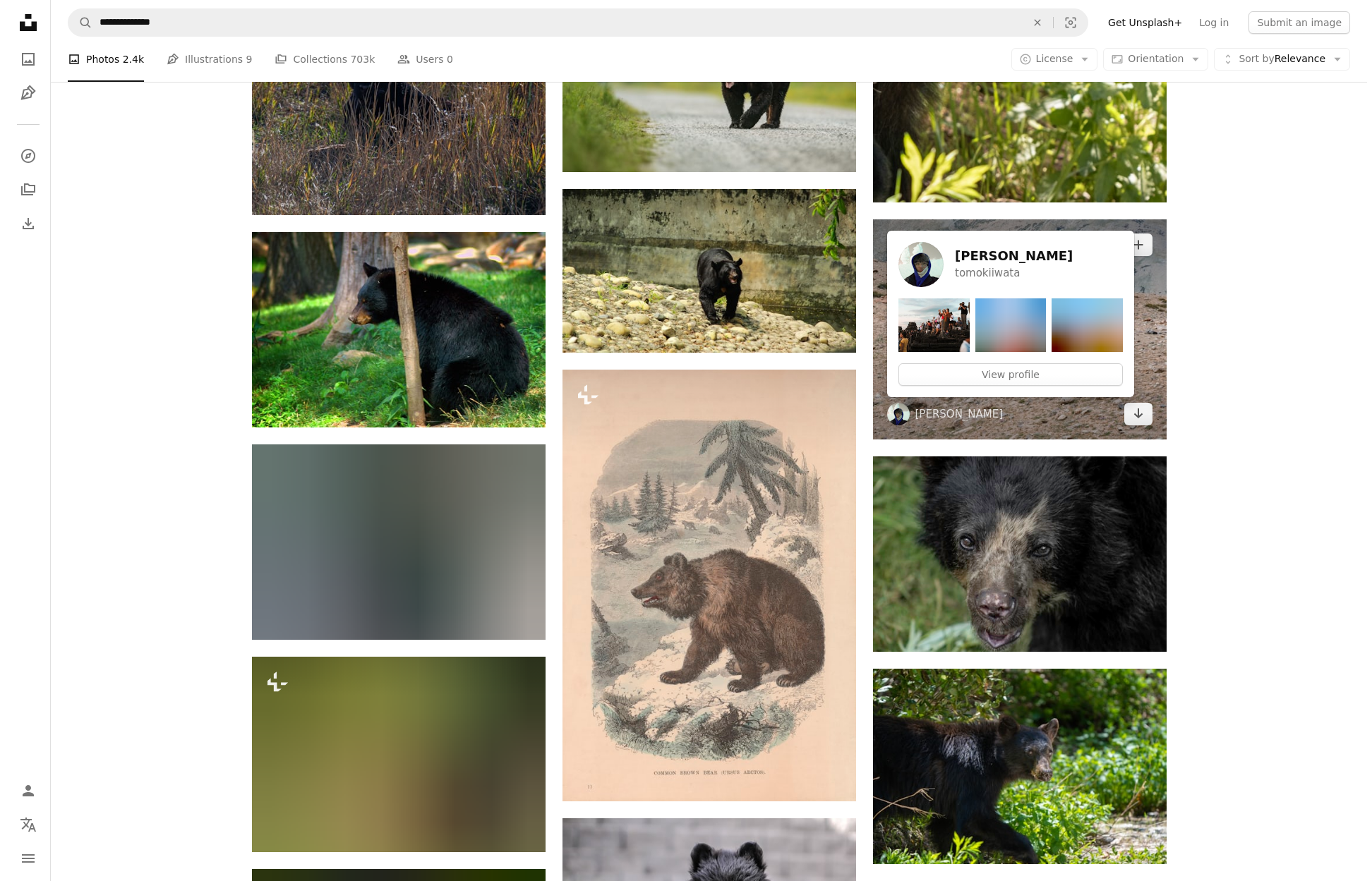
scroll to position [5390, 0]
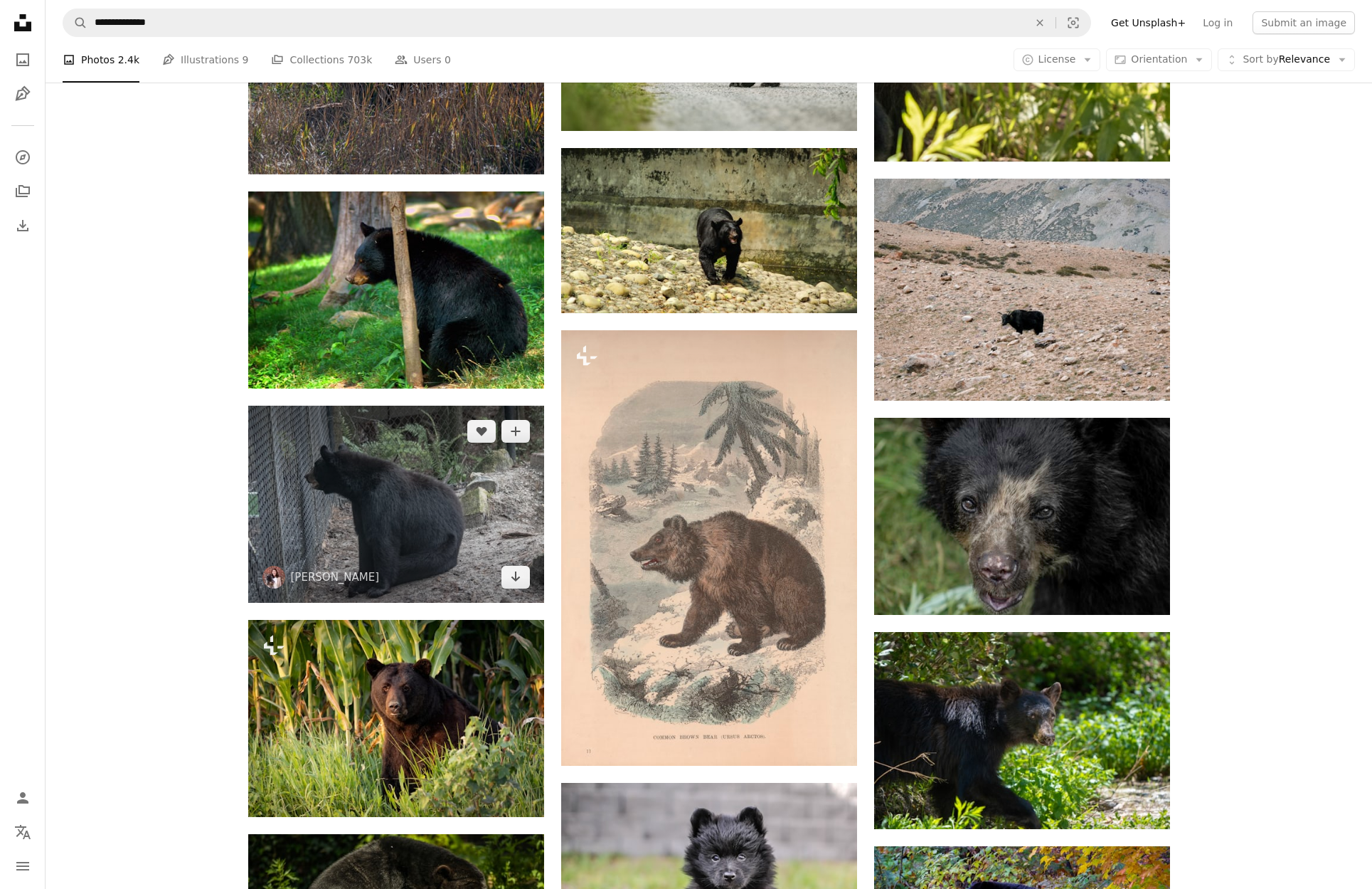
click at [385, 515] on img at bounding box center [396, 504] width 296 height 197
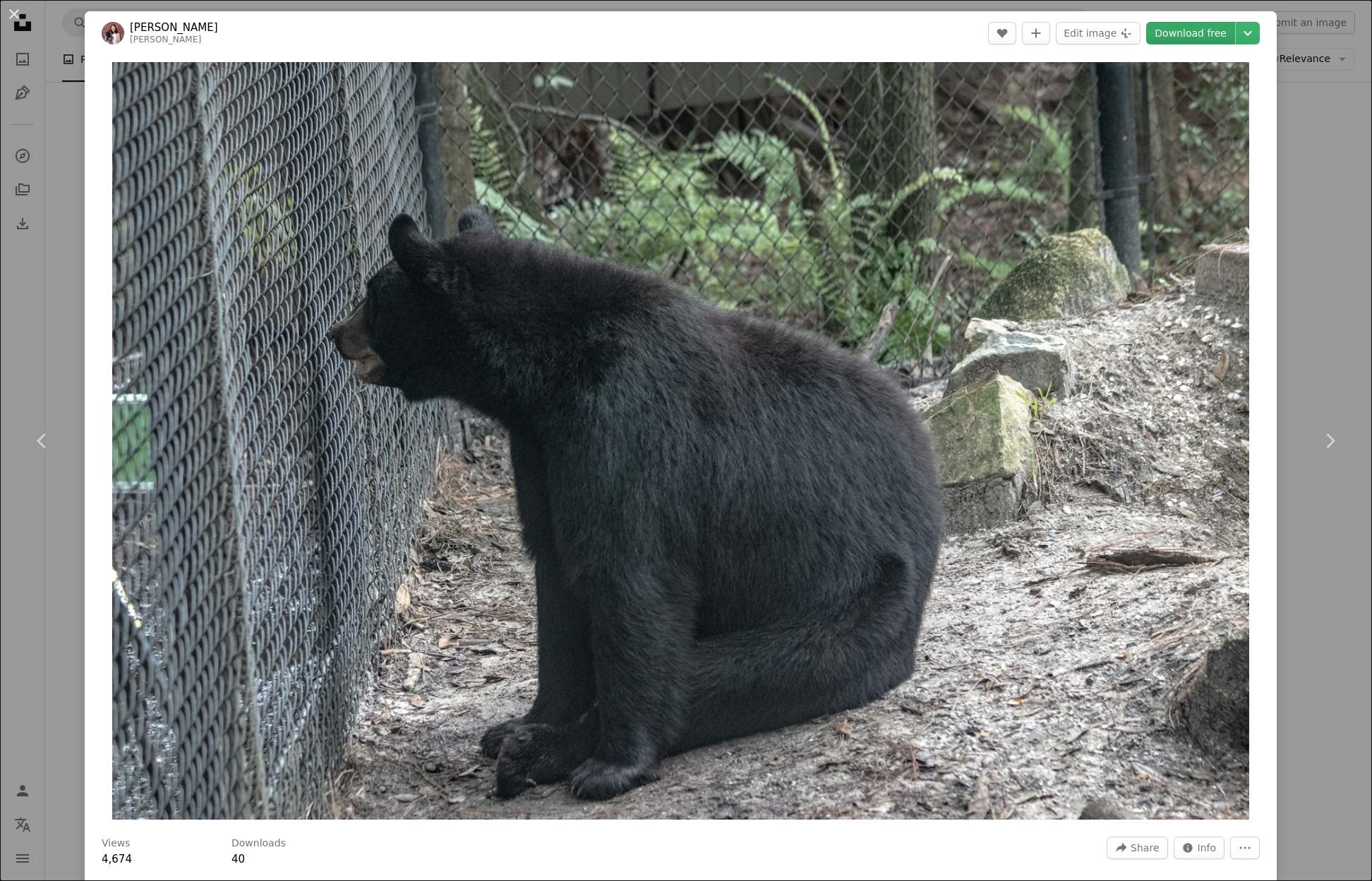
click at [1169, 33] on link "Download free" at bounding box center [1190, 33] width 89 height 23
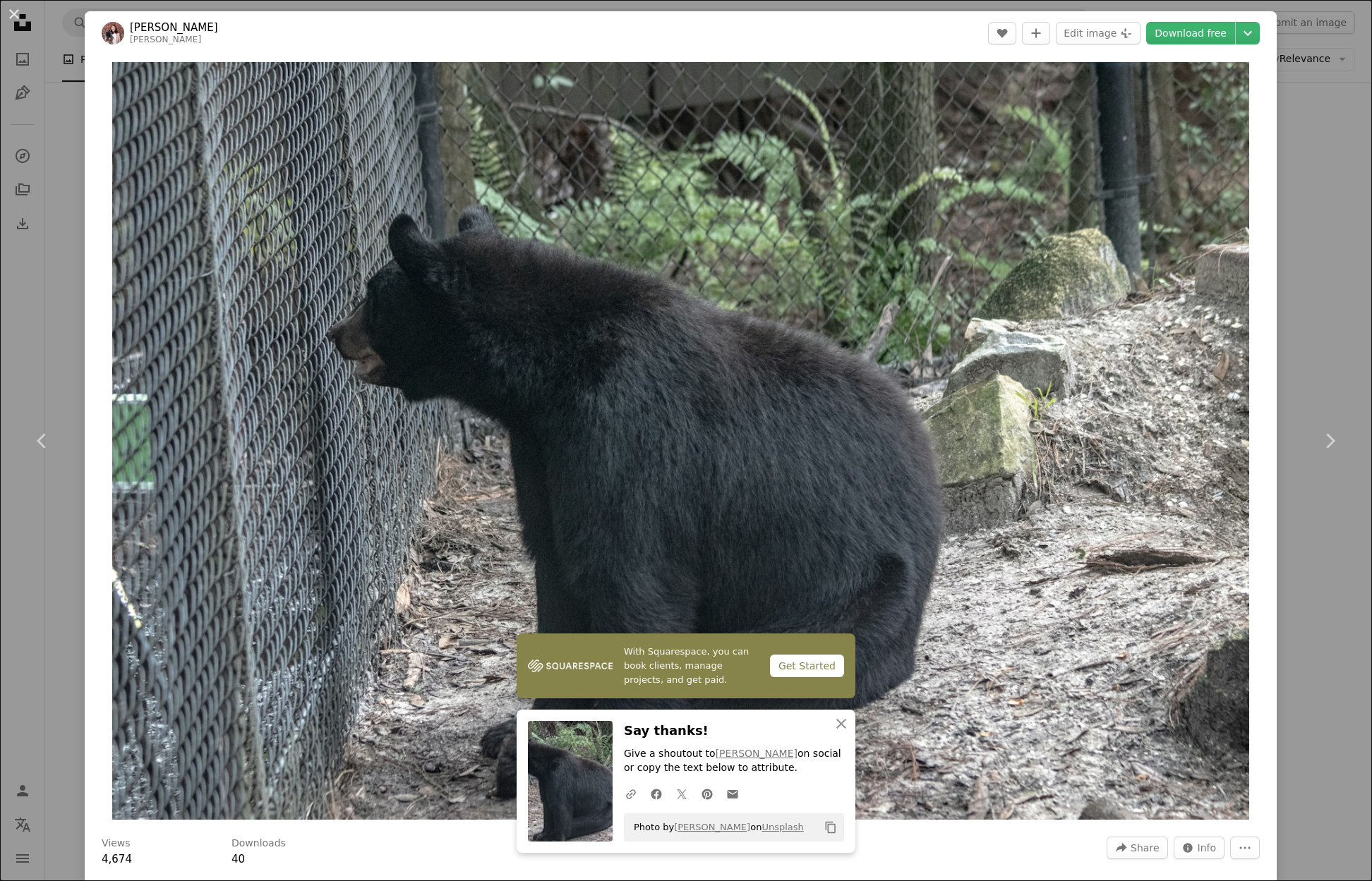
click at [1307, 244] on div "An X shape Chevron left Chevron right [PERSON_NAME] jacqueline_flock A heart A …" at bounding box center [686, 440] width 1372 height 881
